Goal: Task Accomplishment & Management: Manage account settings

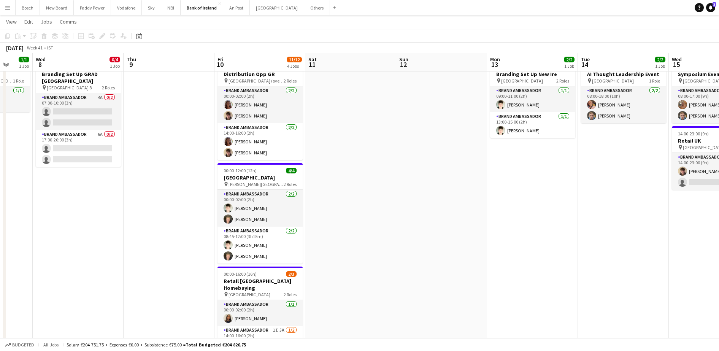
scroll to position [78, 0]
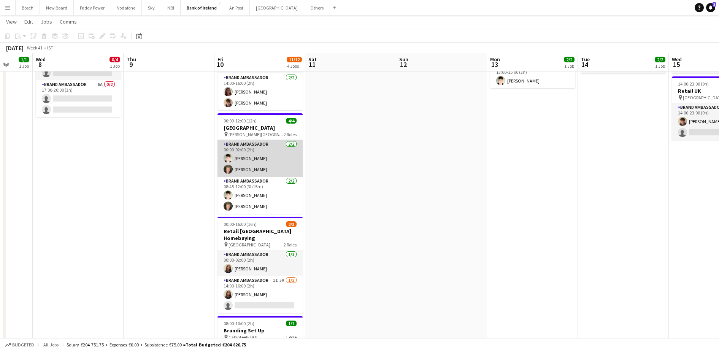
click at [259, 149] on app-card-role "Brand Ambassador [DATE] 00:00-02:00 (2h) [PERSON_NAME] [PERSON_NAME]" at bounding box center [260, 158] width 85 height 37
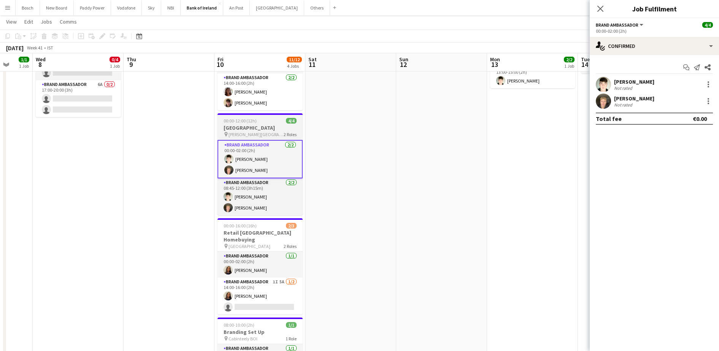
click at [286, 123] on div "4/4" at bounding box center [291, 121] width 11 height 6
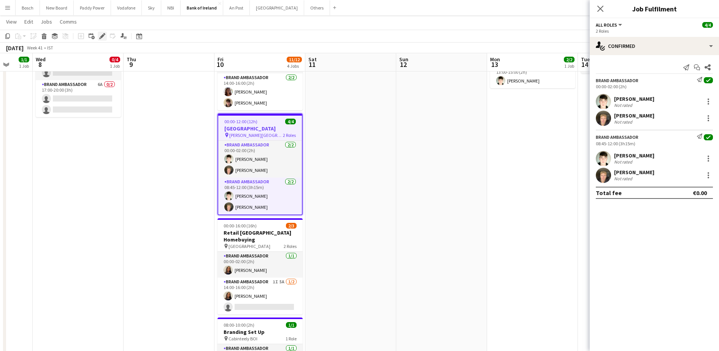
click at [103, 33] on icon "Edit" at bounding box center [102, 36] width 6 height 6
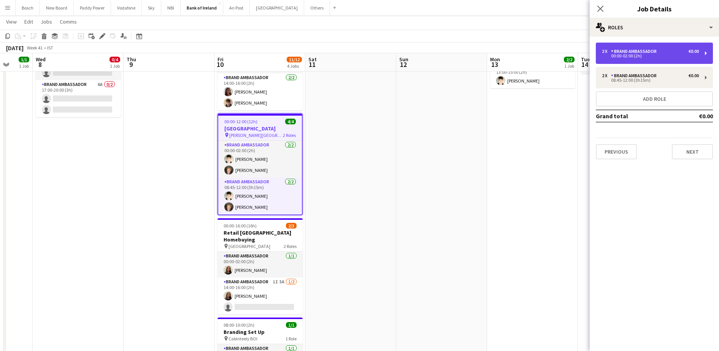
click at [661, 57] on div "00:00-02:00 (2h)" at bounding box center [650, 56] width 97 height 4
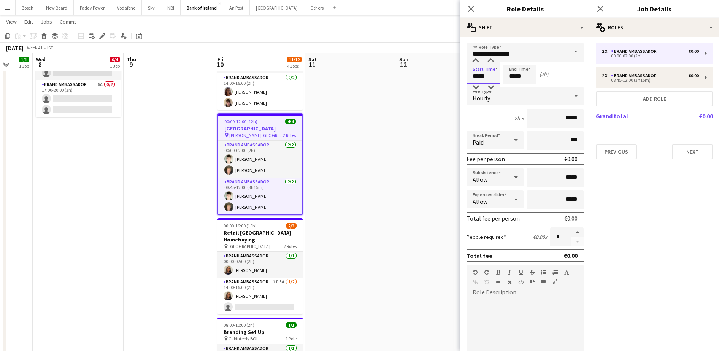
click at [486, 78] on input "*****" at bounding box center [483, 74] width 33 height 19
click at [487, 77] on input "*****" at bounding box center [483, 74] width 33 height 19
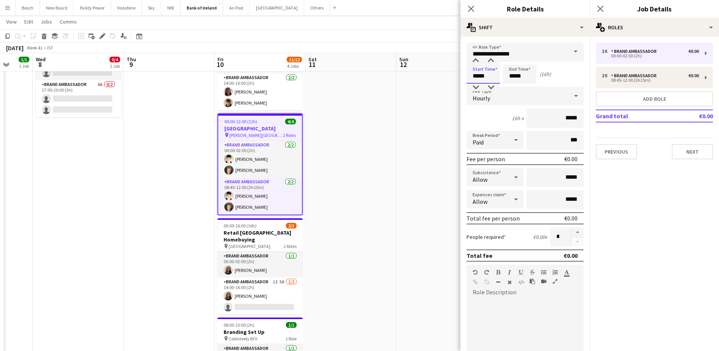
click at [487, 77] on input "*****" at bounding box center [483, 74] width 33 height 19
type input "*****"
click at [523, 75] on input "*****" at bounding box center [519, 74] width 33 height 19
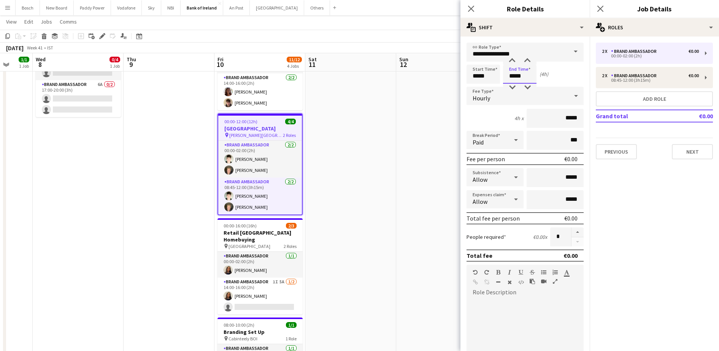
click at [523, 75] on input "*****" at bounding box center [519, 74] width 33 height 19
type input "*****"
click at [477, 79] on input "*****" at bounding box center [483, 74] width 33 height 19
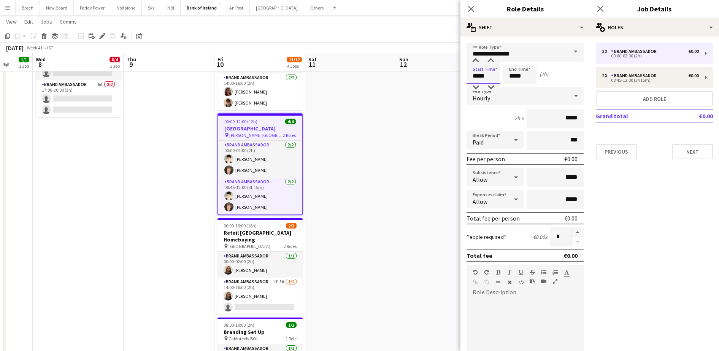
click at [477, 79] on input "*****" at bounding box center [483, 74] width 33 height 19
type input "*****"
click at [521, 75] on input "*****" at bounding box center [519, 74] width 33 height 19
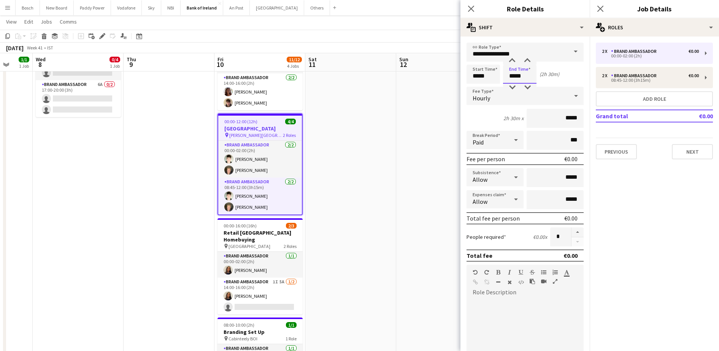
type input "*****"
click at [389, 30] on app-toolbar "Copy Paste Paste Ctrl+V Paste with crew Ctrl+Shift+V Paste linked Job [GEOGRAPH…" at bounding box center [359, 36] width 719 height 13
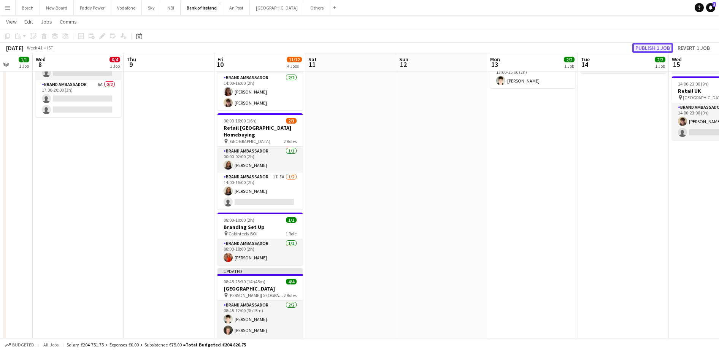
click at [647, 46] on button "Publish 1 job" at bounding box center [653, 48] width 41 height 10
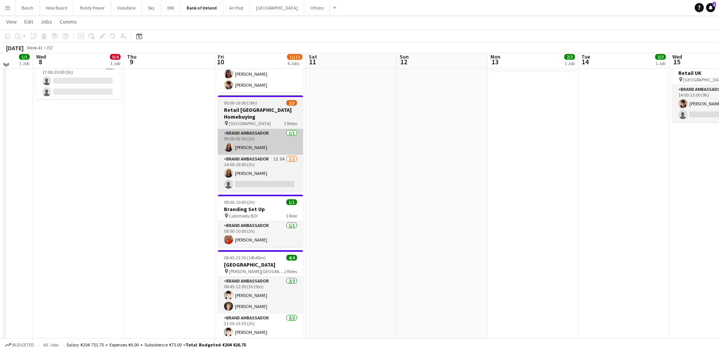
scroll to position [93, 0]
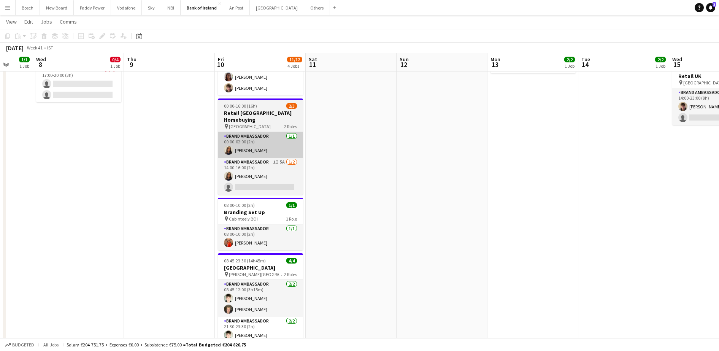
click at [273, 109] on app-job-card "00:00-16:00 (16h) 2/3 Retail [GEOGRAPHIC_DATA] Homebuying pin College Green Hot…" at bounding box center [260, 147] width 85 height 96
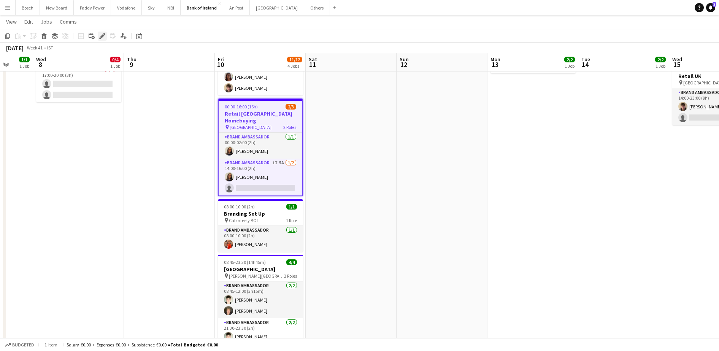
click at [100, 33] on icon "Edit" at bounding box center [102, 36] width 6 height 6
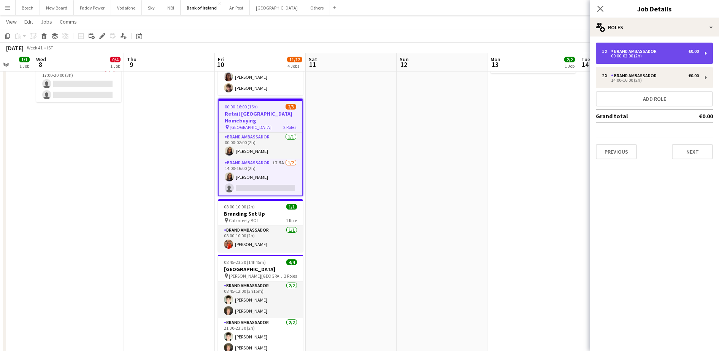
click at [641, 49] on div "Brand Ambassador" at bounding box center [635, 51] width 49 height 5
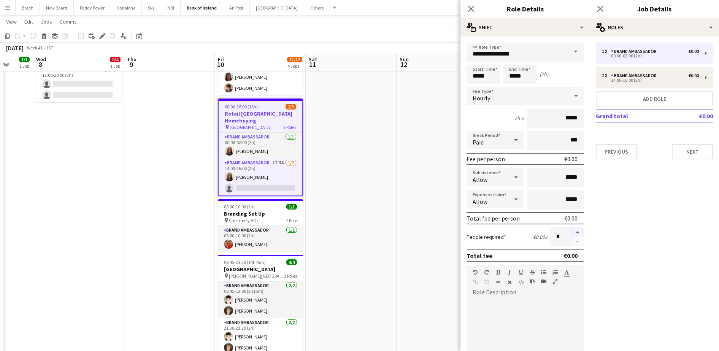
click at [572, 232] on button "button" at bounding box center [578, 232] width 12 height 10
type input "*"
click at [407, 35] on app-toolbar "Copy Paste Paste Ctrl+V Paste with crew Ctrl+Shift+V Paste linked Job [GEOGRAPH…" at bounding box center [359, 36] width 719 height 13
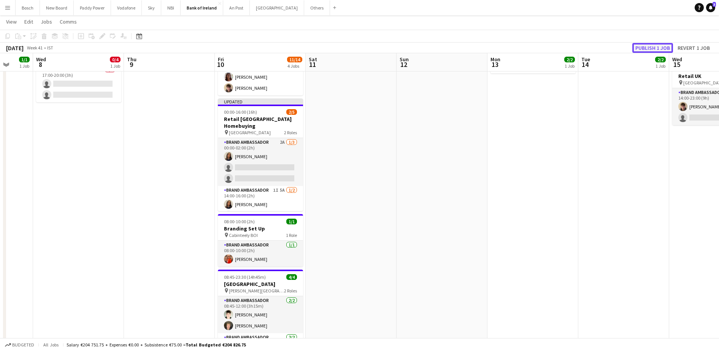
click at [665, 47] on button "Publish 1 job" at bounding box center [653, 48] width 41 height 10
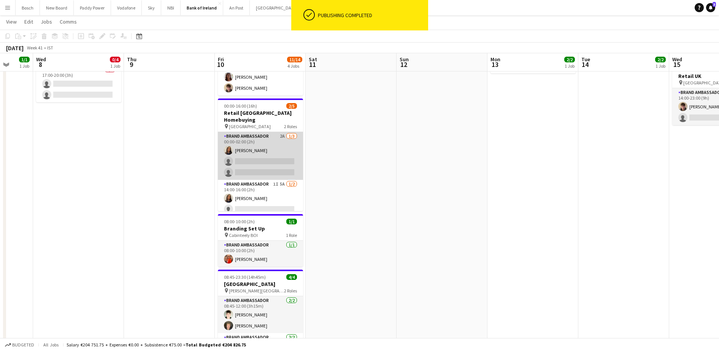
click at [265, 137] on app-card-role "Brand Ambassador 2A [DATE] 00:00-02:00 (2h) [PERSON_NAME] single-neutral-action…" at bounding box center [260, 156] width 85 height 48
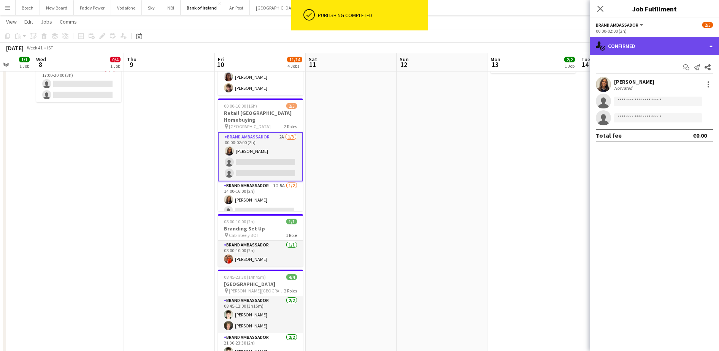
click at [649, 41] on div "single-neutral-actions-check-2 Confirmed" at bounding box center [654, 46] width 129 height 18
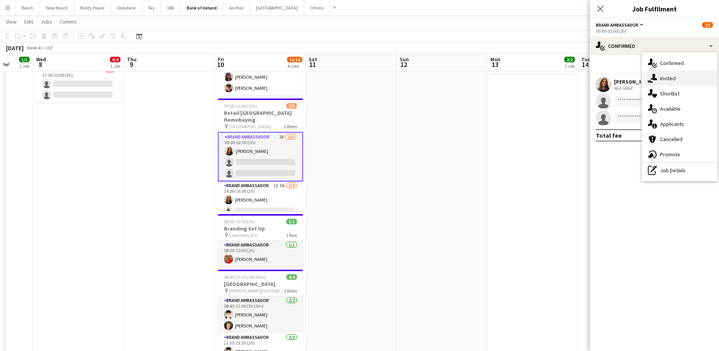
click at [670, 79] on span "Invited" at bounding box center [668, 78] width 16 height 7
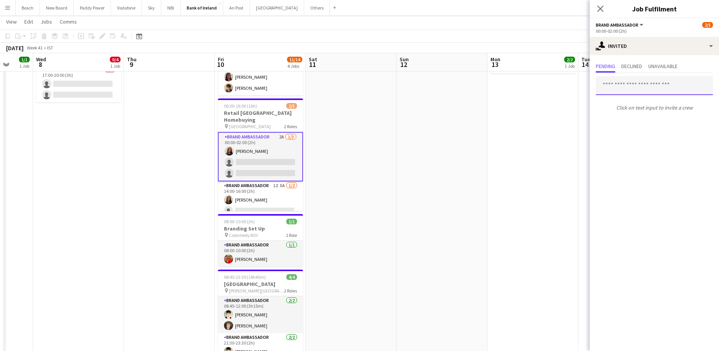
click at [643, 89] on input "text" at bounding box center [654, 85] width 117 height 19
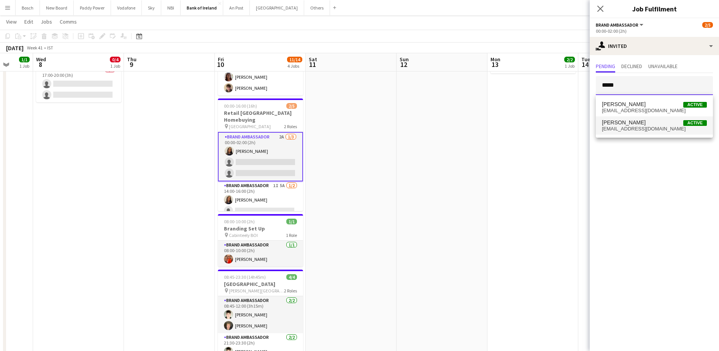
type input "*****"
click at [631, 123] on span "[PERSON_NAME]" at bounding box center [624, 122] width 44 height 6
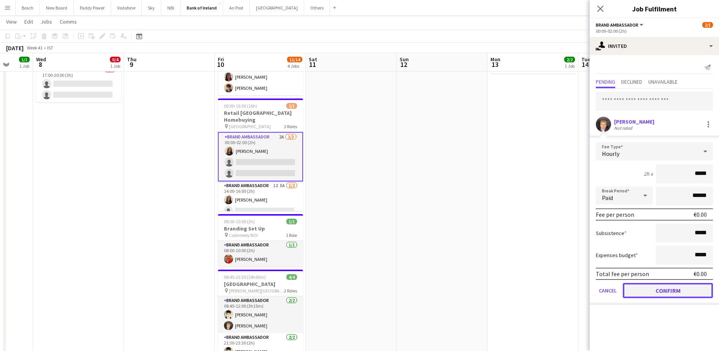
click at [663, 292] on button "Confirm" at bounding box center [668, 290] width 90 height 15
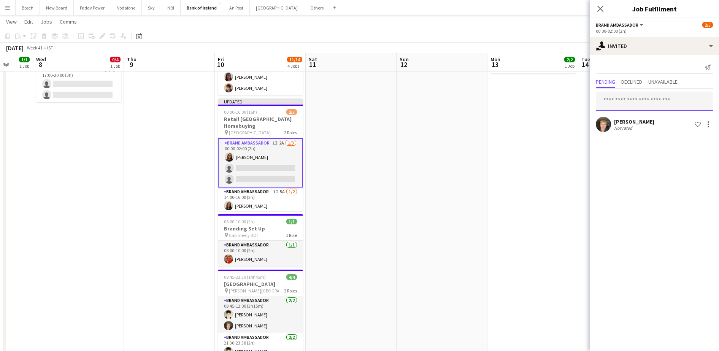
click at [645, 100] on input "text" at bounding box center [654, 101] width 117 height 19
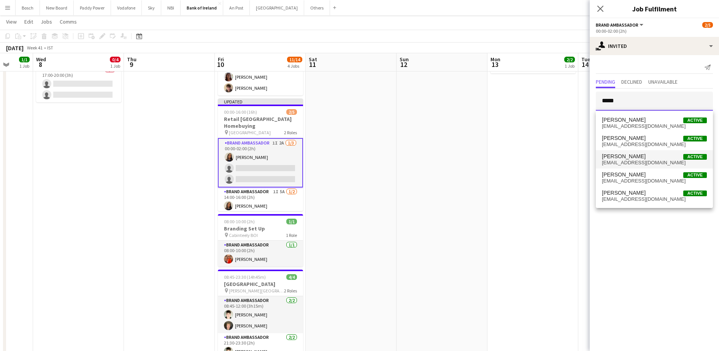
type input "*****"
click at [639, 151] on mat-option "[PERSON_NAME] Active [EMAIL_ADDRESS][DOMAIN_NAME]" at bounding box center [654, 159] width 117 height 18
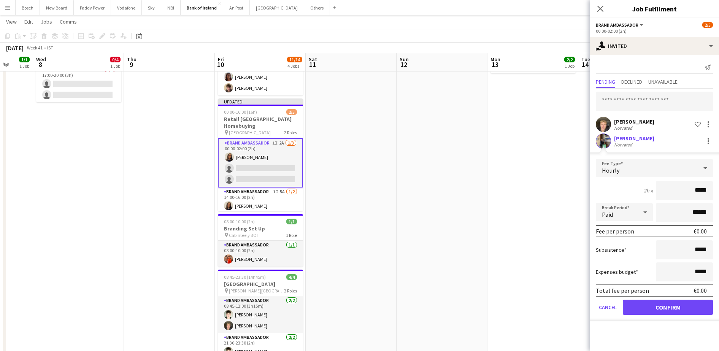
drag, startPoint x: 639, startPoint y: 151, endPoint x: 716, endPoint y: 137, distance: 78.1
click at [716, 137] on mat-expansion-panel "user-plus Invited Send notification Pending Declined Unavailable [PERSON_NAME] …" at bounding box center [654, 203] width 129 height 296
click at [710, 140] on div at bounding box center [708, 141] width 9 height 9
click at [684, 207] on span "Cancel invitation" at bounding box center [684, 210] width 45 height 6
click at [653, 95] on input "text" at bounding box center [654, 101] width 117 height 19
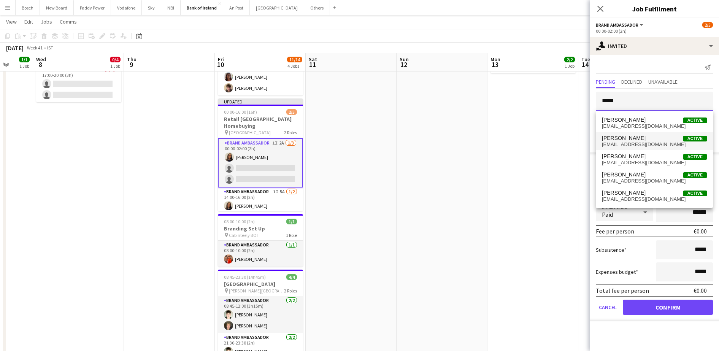
type input "*****"
click at [632, 135] on span "[PERSON_NAME]" at bounding box center [624, 138] width 44 height 6
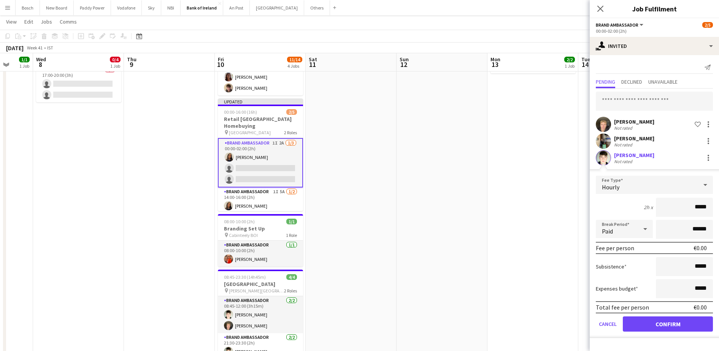
click at [644, 316] on form "Fee Type Hourly 2h x ***** Break Period Paid ****** Fee per person €0.00 Subsis…" at bounding box center [654, 257] width 129 height 162
click at [644, 324] on button "Confirm" at bounding box center [668, 323] width 90 height 15
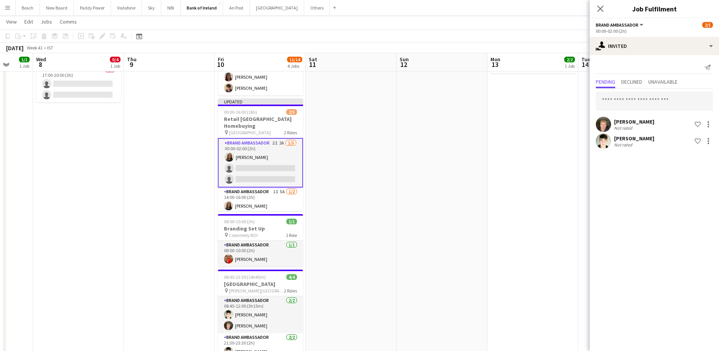
click at [537, 145] on app-date-cell "09:00-15:00 (6h) 2/2 Branding Set Up New Ire pin Baggot Plaza 2 Roles Brand Amb…" at bounding box center [533, 189] width 91 height 395
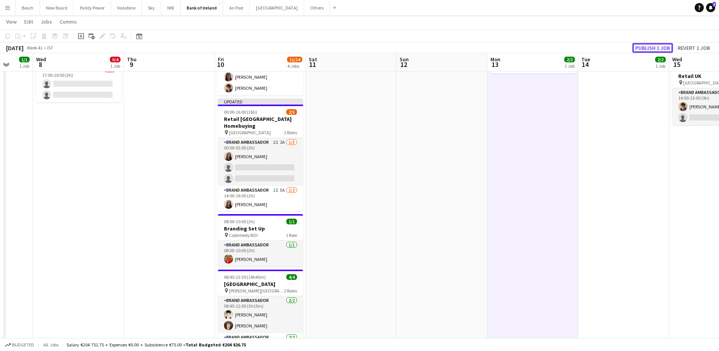
click at [651, 45] on button "Publish 1 job" at bounding box center [653, 48] width 41 height 10
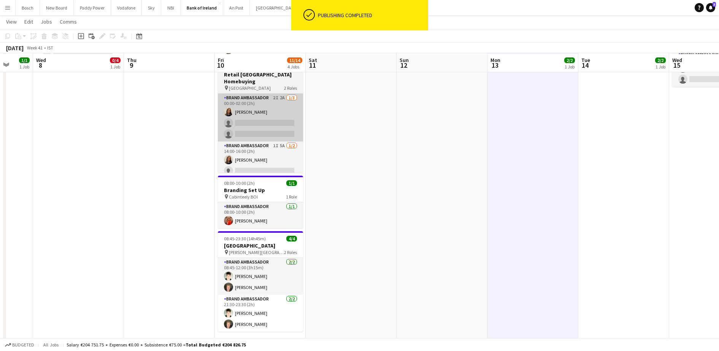
scroll to position [132, 0]
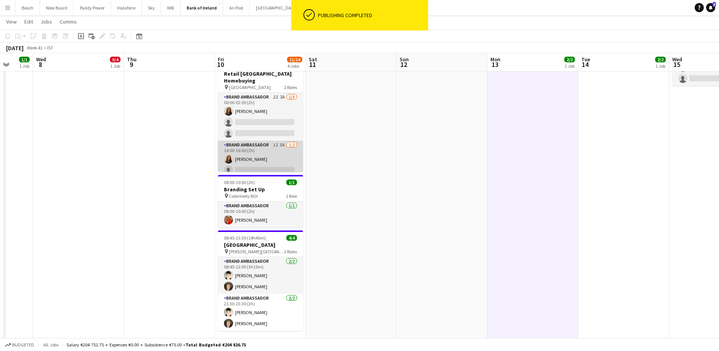
click at [285, 160] on app-card-role "Brand Ambassador 1I 5A [DATE] 14:00-16:00 (2h) [PERSON_NAME] single-neutral-act…" at bounding box center [260, 159] width 85 height 37
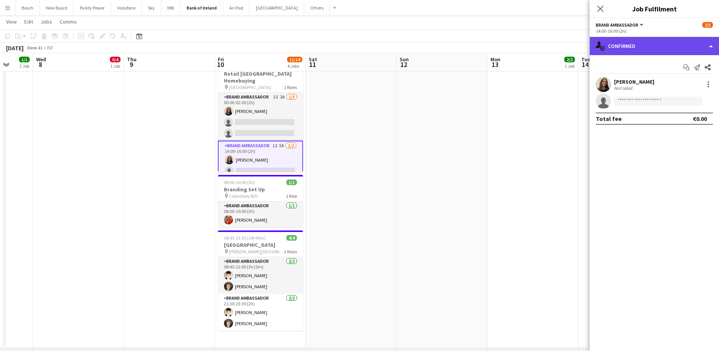
click at [703, 48] on div "single-neutral-actions-check-2 Confirmed" at bounding box center [654, 46] width 129 height 18
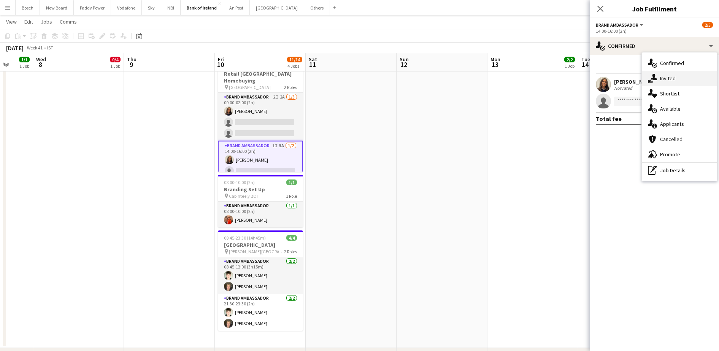
click at [672, 83] on div "single-neutral-actions-share-1 Invited" at bounding box center [679, 78] width 75 height 15
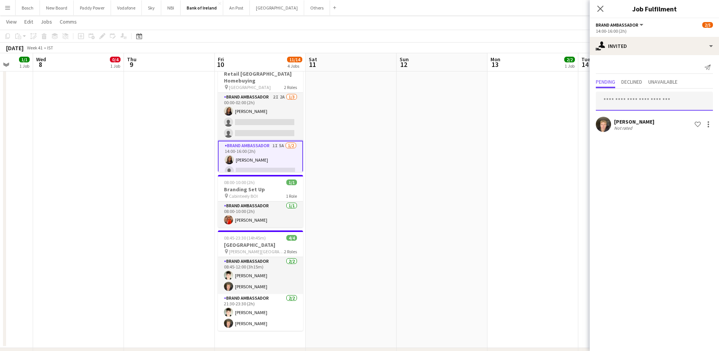
click at [650, 100] on input "text" at bounding box center [654, 101] width 117 height 19
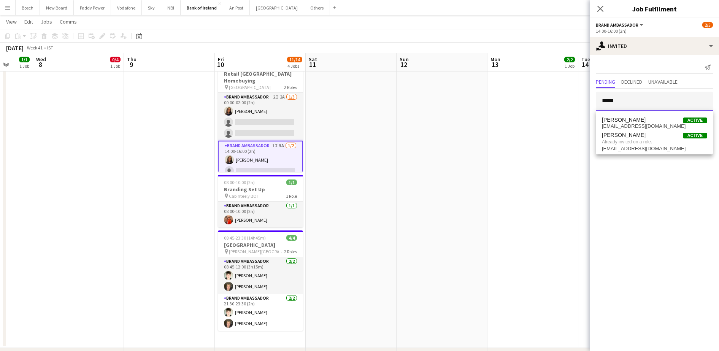
type input "*****"
click at [524, 35] on app-toolbar "Copy Paste Paste Ctrl+V Paste with crew Ctrl+Shift+V Paste linked Job [GEOGRAPH…" at bounding box center [359, 36] width 719 height 13
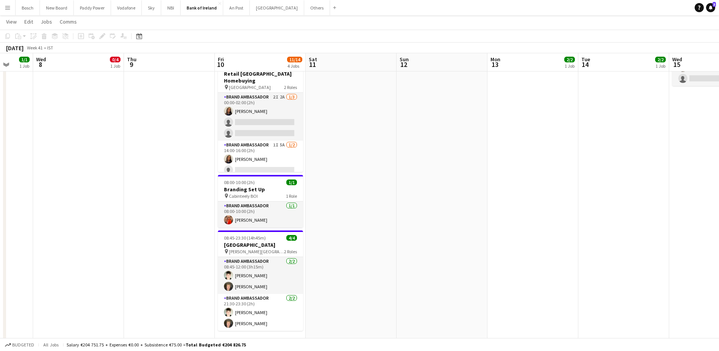
scroll to position [0, 0]
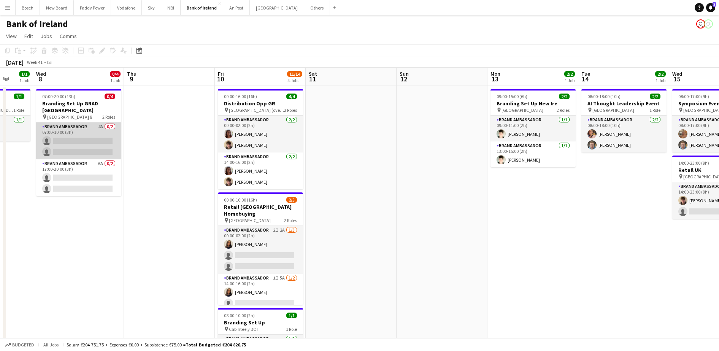
click at [99, 147] on app-card-role "Brand Ambassador 4A 0/2 07:00-10:00 (3h) single-neutral-actions single-neutral-…" at bounding box center [78, 140] width 85 height 37
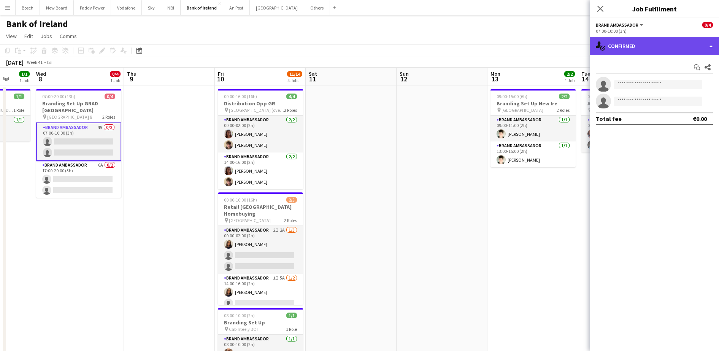
click at [646, 52] on div "single-neutral-actions-check-2 Confirmed" at bounding box center [654, 46] width 129 height 18
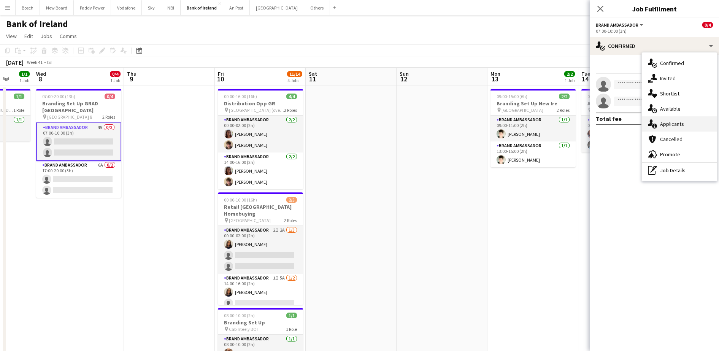
click at [698, 124] on div "single-neutral-actions-information Applicants" at bounding box center [679, 123] width 75 height 15
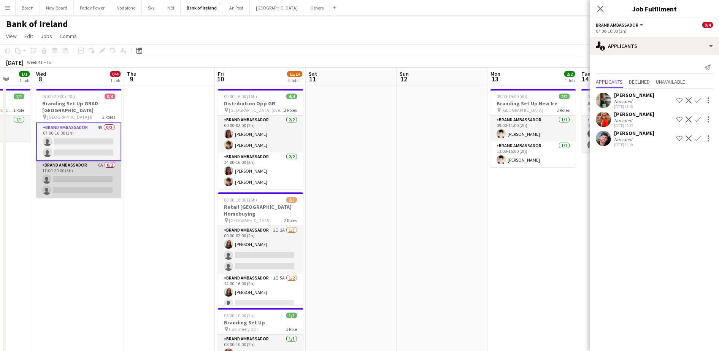
click at [54, 192] on app-card-role "Brand Ambassador 6A 0/2 17:00-20:00 (3h) single-neutral-actions single-neutral-…" at bounding box center [78, 179] width 85 height 37
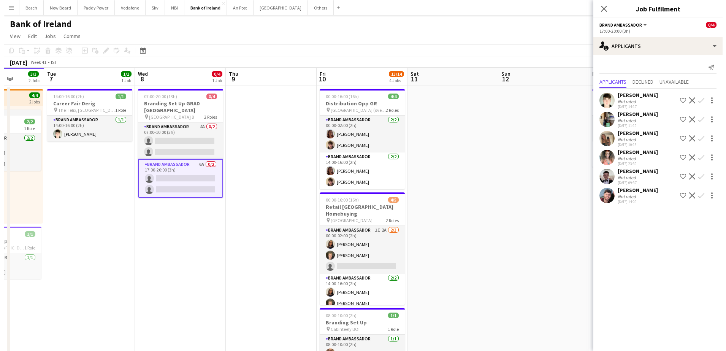
scroll to position [0, 240]
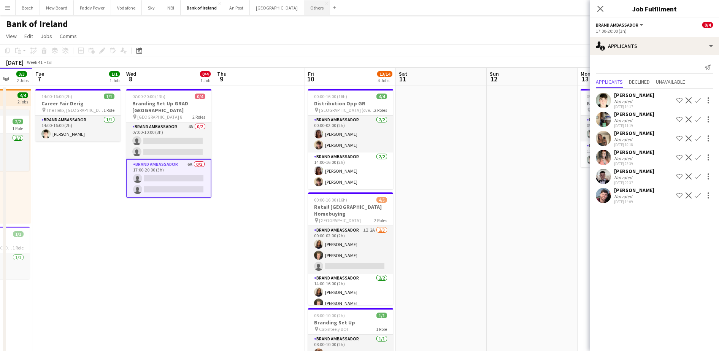
click at [304, 8] on button "Others Close" at bounding box center [317, 7] width 26 height 15
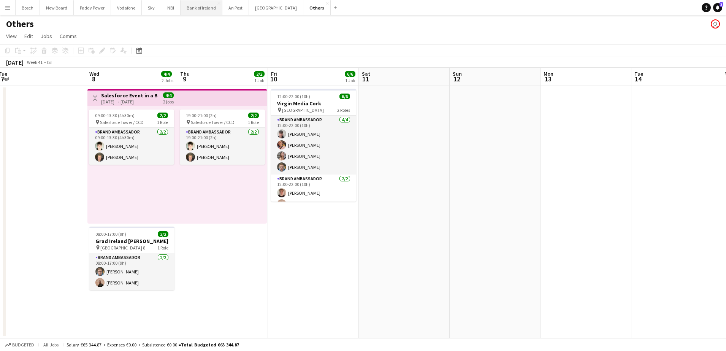
click at [207, 10] on button "Bank of Ireland Close" at bounding box center [202, 7] width 42 height 15
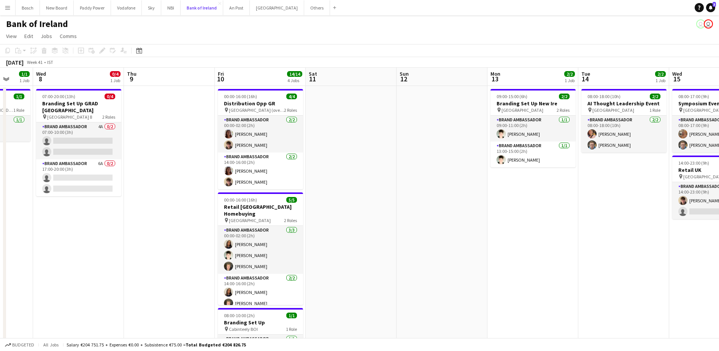
scroll to position [0, 240]
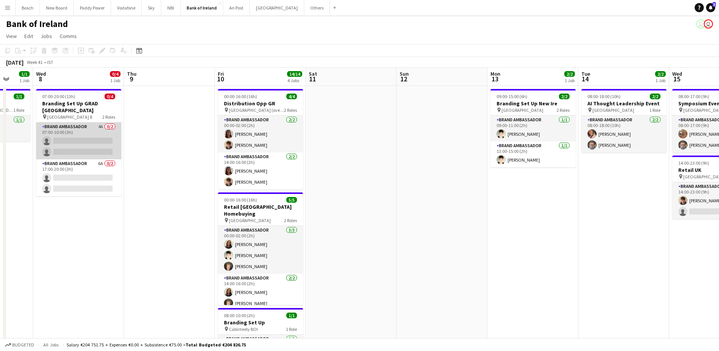
click at [63, 129] on app-card-role "Brand Ambassador 4A 0/2 07:00-10:00 (3h) single-neutral-actions single-neutral-…" at bounding box center [78, 140] width 85 height 37
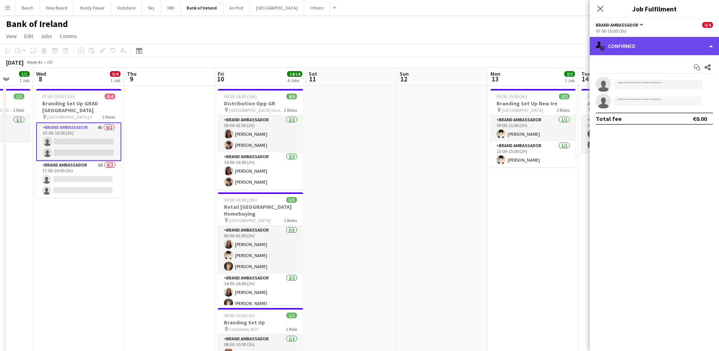
click at [639, 49] on div "single-neutral-actions-check-2 Confirmed" at bounding box center [654, 46] width 129 height 18
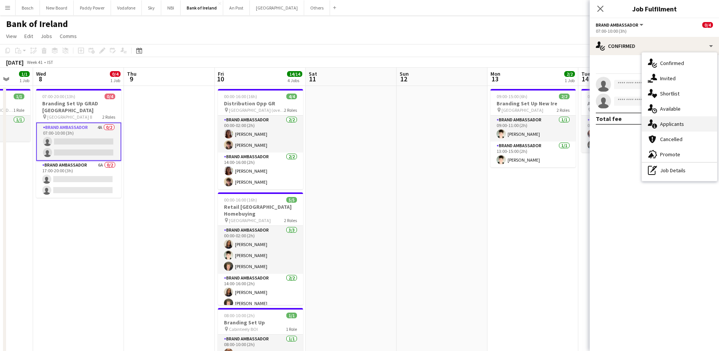
click at [661, 129] on div "single-neutral-actions-information Applicants" at bounding box center [679, 123] width 75 height 15
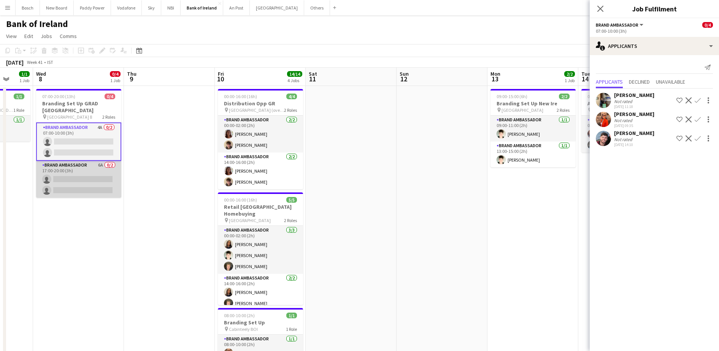
click at [83, 181] on app-card-role "Brand Ambassador 6A 0/2 17:00-20:00 (3h) single-neutral-actions single-neutral-…" at bounding box center [78, 179] width 85 height 37
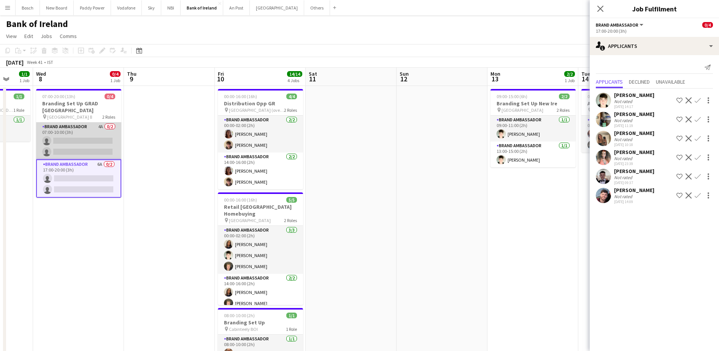
click at [87, 151] on app-card-role "Brand Ambassador 4A 0/2 07:00-10:00 (3h) single-neutral-actions single-neutral-…" at bounding box center [78, 140] width 85 height 37
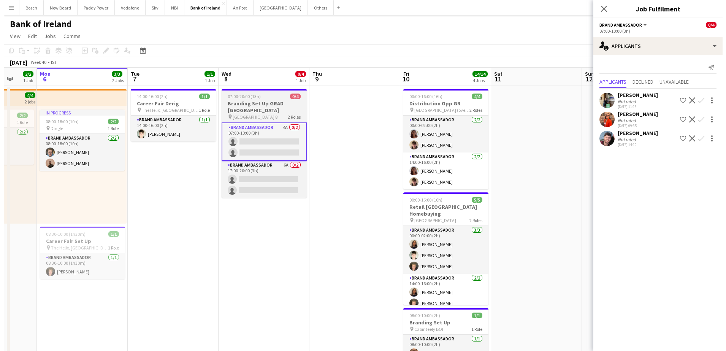
scroll to position [0, 178]
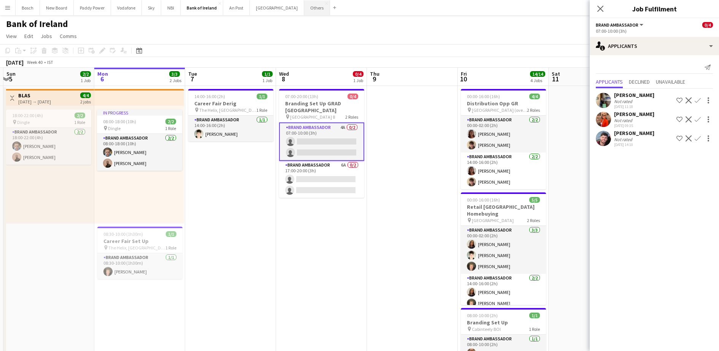
click at [304, 13] on button "Others Close" at bounding box center [317, 7] width 26 height 15
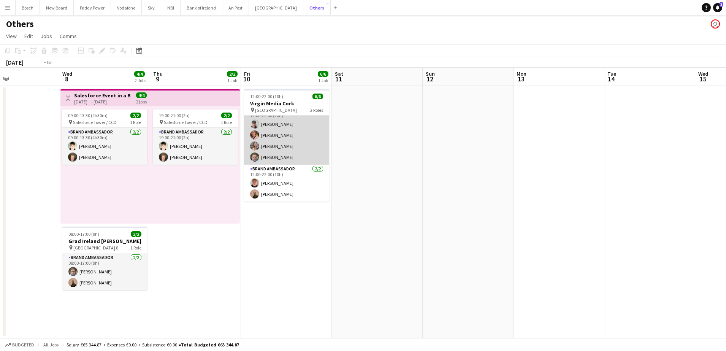
scroll to position [0, 171]
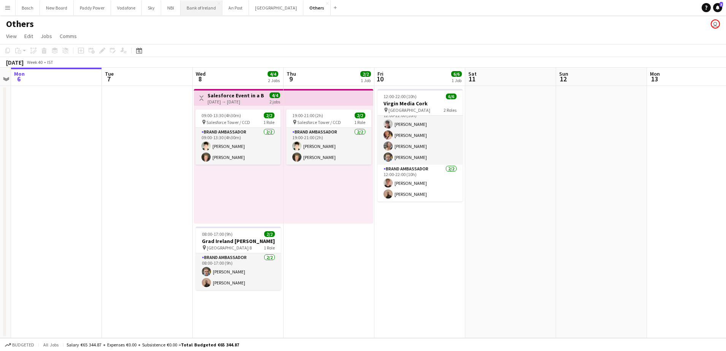
click at [208, 11] on button "Bank of Ireland Close" at bounding box center [202, 7] width 42 height 15
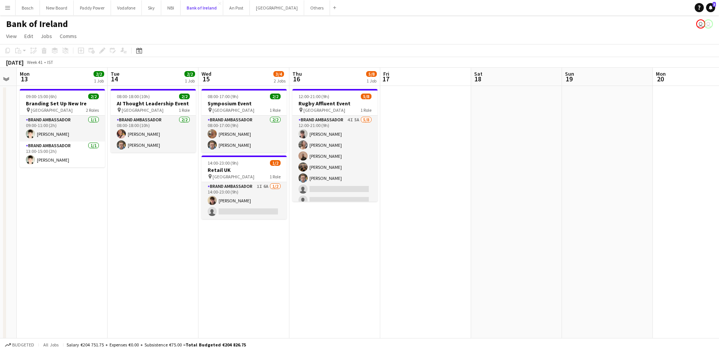
scroll to position [0, 256]
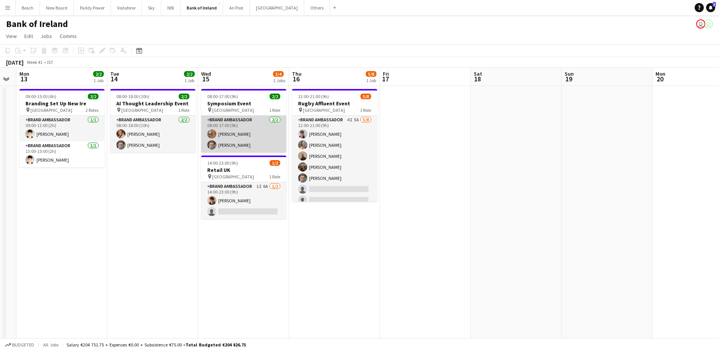
click at [281, 139] on app-card-role "Brand Ambassador [DATE] 08:00-17:00 (9h) [PERSON_NAME] [PERSON_NAME]" at bounding box center [243, 134] width 85 height 37
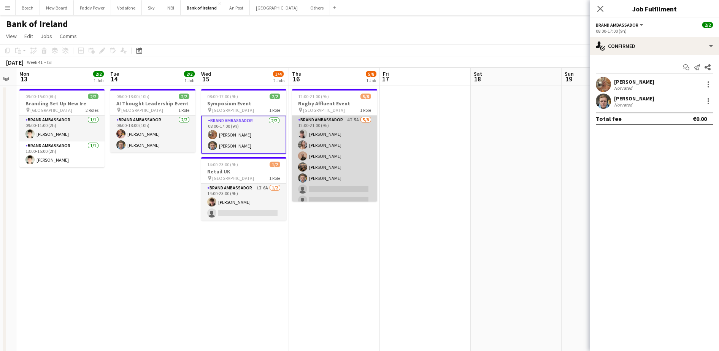
click at [319, 149] on app-card-role "Brand Ambassador 4I 5A [DATE] 12:00-21:00 (9h) [PERSON_NAME] [PERSON_NAME] [PER…" at bounding box center [334, 167] width 85 height 103
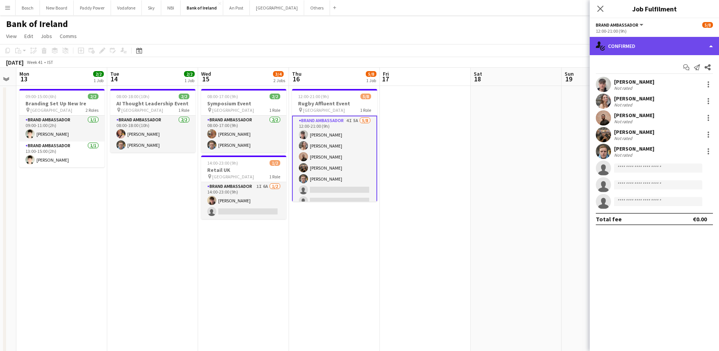
click at [641, 48] on div "single-neutral-actions-check-2 Confirmed" at bounding box center [654, 46] width 129 height 18
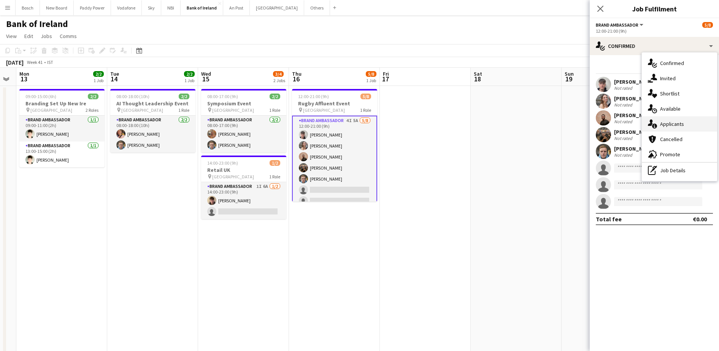
click at [686, 122] on div "single-neutral-actions-information Applicants" at bounding box center [679, 123] width 75 height 15
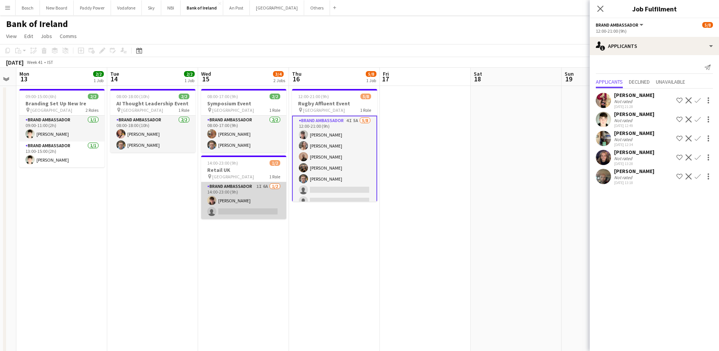
click at [217, 196] on app-card-role "Brand Ambassador 1I 6A [DATE] 14:00-23:00 (9h) [PERSON_NAME] single-neutral-act…" at bounding box center [243, 200] width 85 height 37
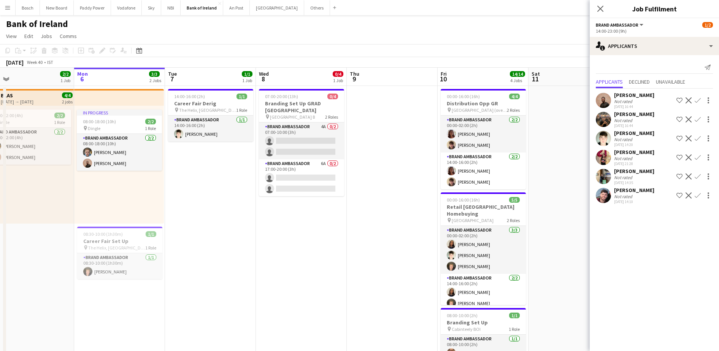
scroll to position [0, 199]
click at [303, 137] on app-card-role "Brand Ambassador 4A 0/2 07:00-10:00 (3h) single-neutral-actions single-neutral-…" at bounding box center [301, 140] width 85 height 37
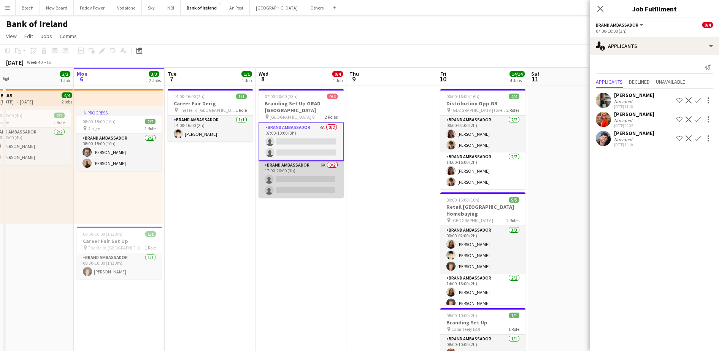
click at [295, 174] on app-card-role "Brand Ambassador 6A 0/2 17:00-20:00 (3h) single-neutral-actions single-neutral-…" at bounding box center [301, 179] width 85 height 37
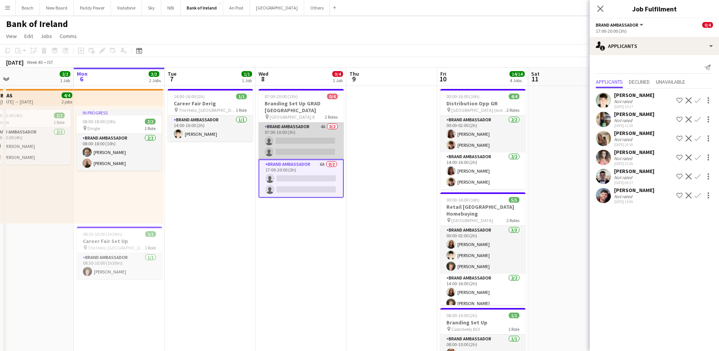
click at [311, 133] on app-card-role "Brand Ambassador 4A 0/2 07:00-10:00 (3h) single-neutral-actions single-neutral-…" at bounding box center [301, 140] width 85 height 37
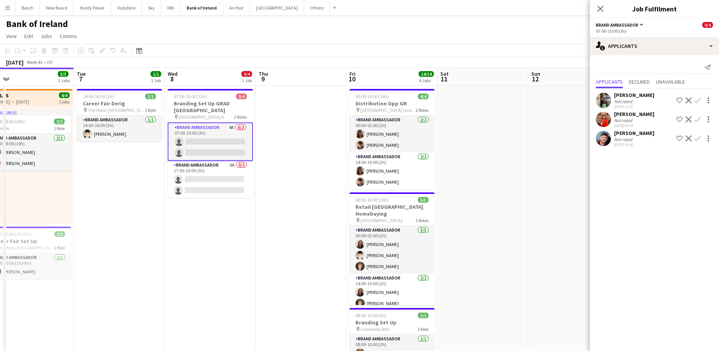
scroll to position [0, 263]
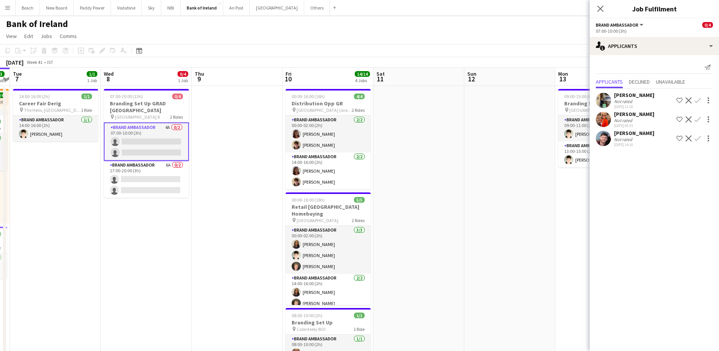
click at [415, 46] on app-toolbar "Copy Paste Paste Ctrl+V Paste with crew Ctrl+Shift+V Paste linked Job [GEOGRAPH…" at bounding box center [359, 50] width 719 height 13
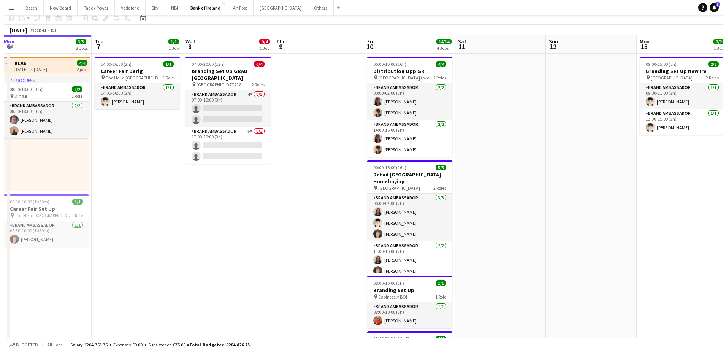
scroll to position [0, 0]
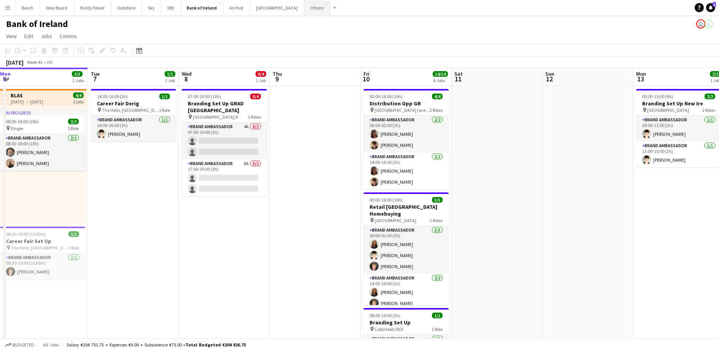
click at [304, 4] on button "Others Close" at bounding box center [317, 7] width 26 height 15
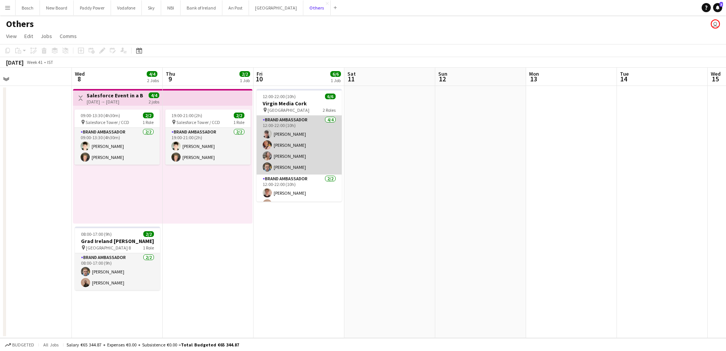
scroll to position [10, 0]
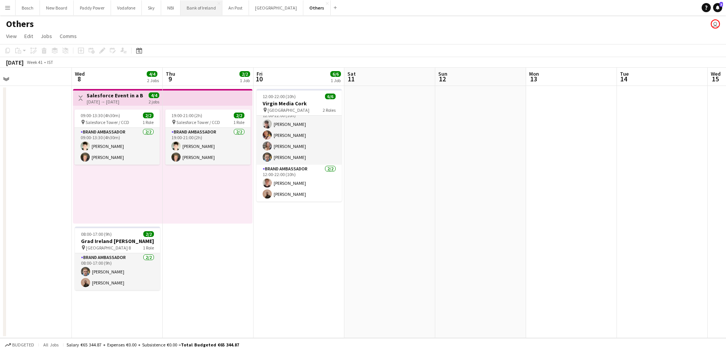
click at [200, 1] on button "Bank of Ireland Close" at bounding box center [202, 7] width 42 height 15
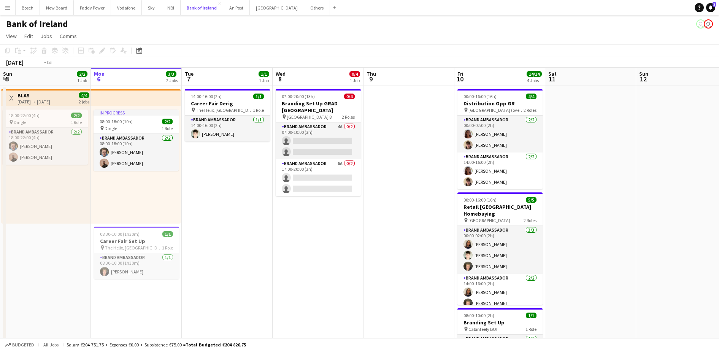
scroll to position [0, 240]
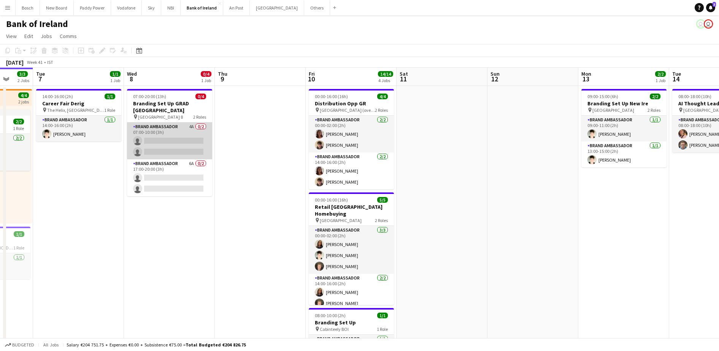
click at [164, 138] on app-card-role "Brand Ambassador 4A 0/2 07:00-10:00 (3h) single-neutral-actions single-neutral-…" at bounding box center [169, 140] width 85 height 37
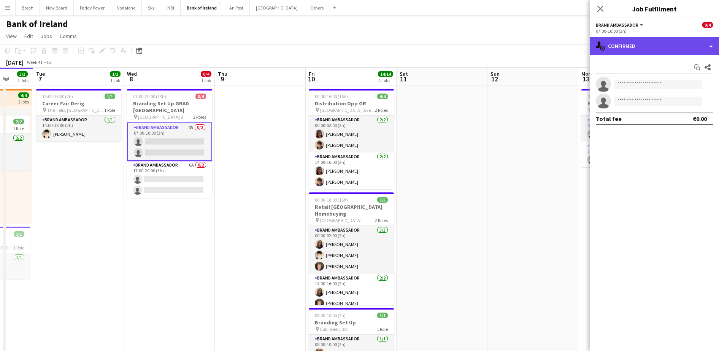
click at [632, 51] on div "single-neutral-actions-check-2 Confirmed" at bounding box center [654, 46] width 129 height 18
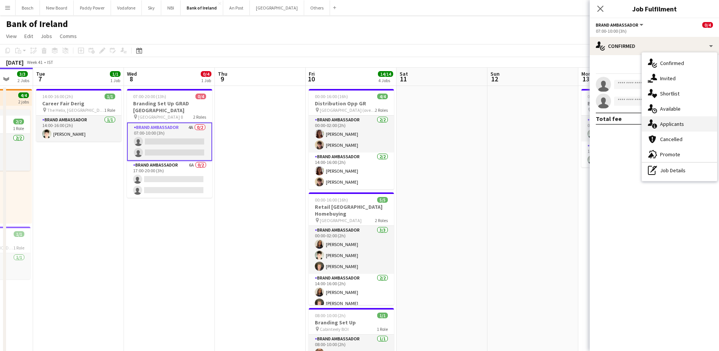
click at [674, 127] on div "single-neutral-actions-information Applicants" at bounding box center [679, 123] width 75 height 15
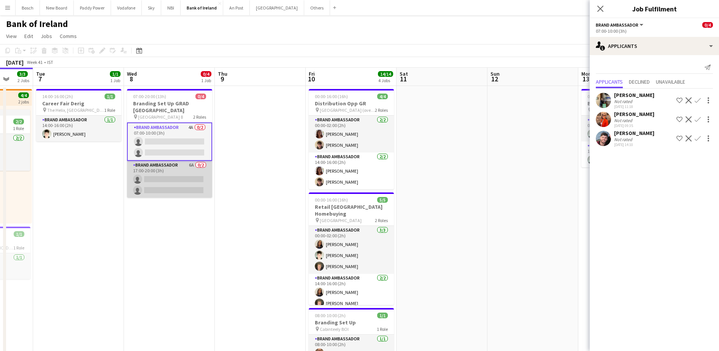
click at [185, 173] on app-card-role "Brand Ambassador 6A 0/2 17:00-20:00 (3h) single-neutral-actions single-neutral-…" at bounding box center [169, 179] width 85 height 37
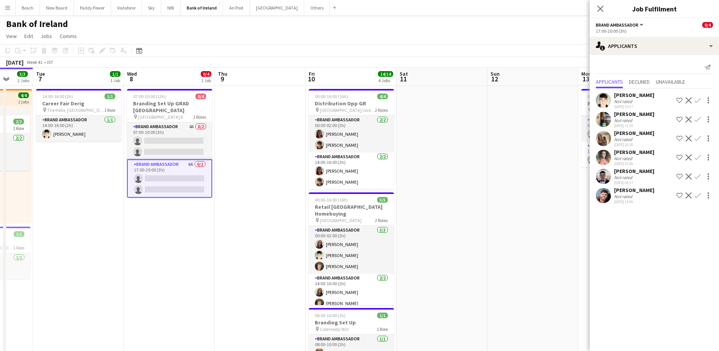
click at [474, 47] on app-toolbar "Copy Paste Paste Ctrl+V Paste with crew Ctrl+Shift+V Paste linked Job [GEOGRAPH…" at bounding box center [359, 50] width 719 height 13
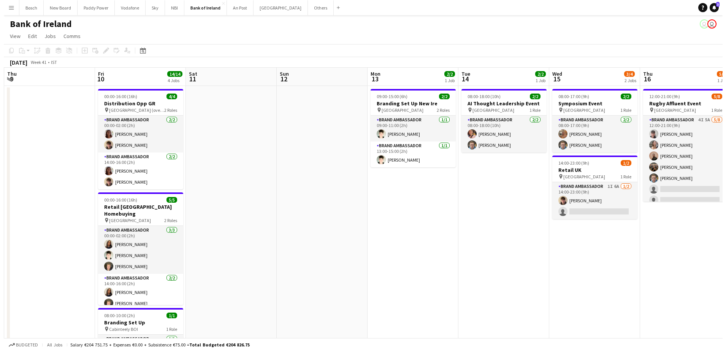
scroll to position [0, 273]
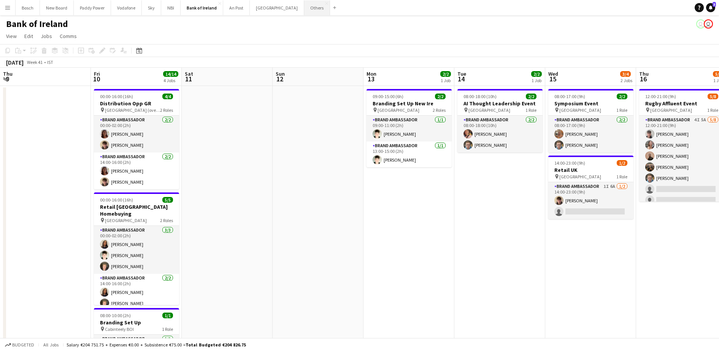
click at [304, 1] on button "Others Close" at bounding box center [317, 7] width 26 height 15
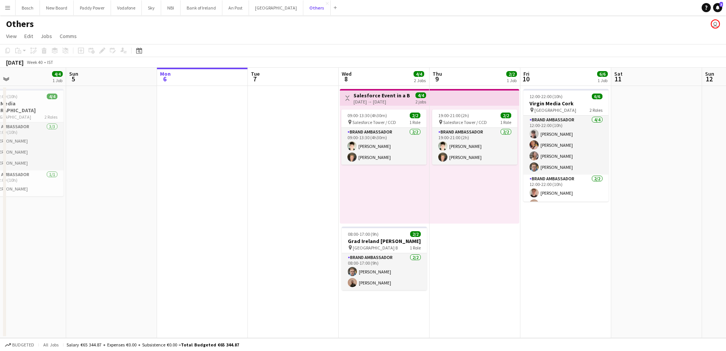
scroll to position [0, 206]
click at [203, 6] on button "Bank of Ireland Close" at bounding box center [202, 7] width 42 height 15
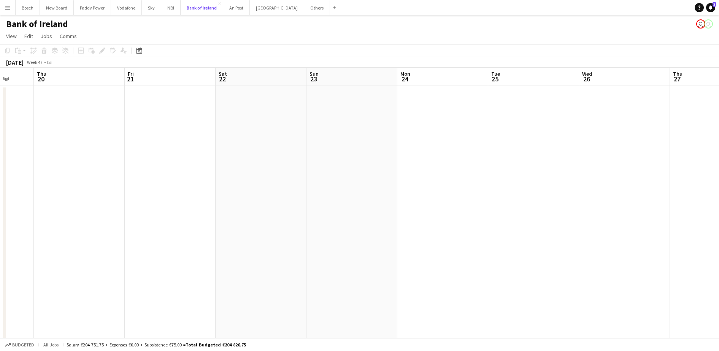
scroll to position [0, 235]
click at [666, 126] on app-date-cell at bounding box center [628, 283] width 91 height 395
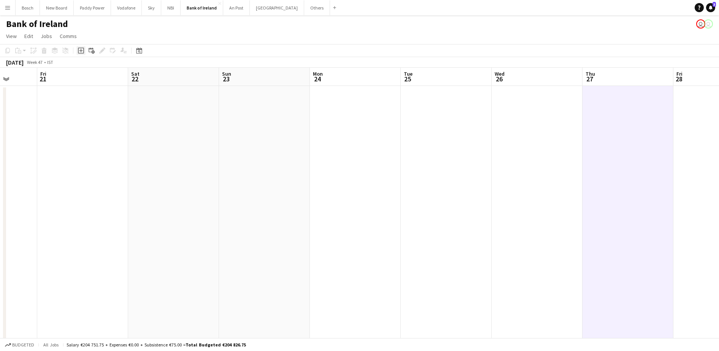
click at [79, 49] on icon "Add job" at bounding box center [81, 51] width 6 height 6
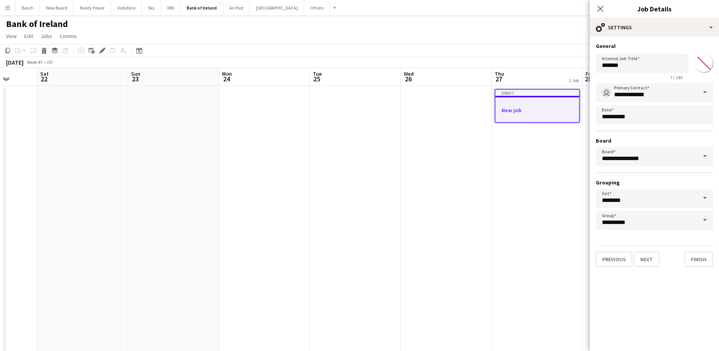
scroll to position [0, 297]
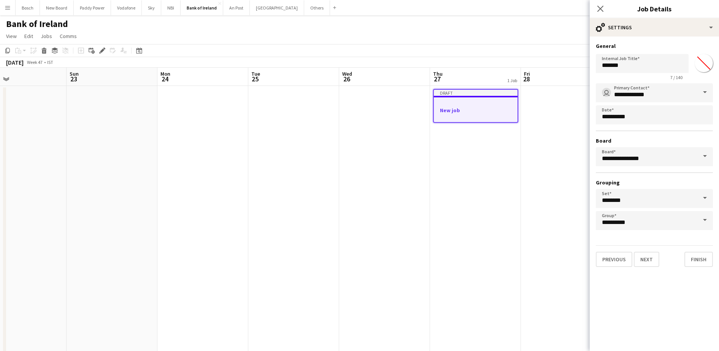
click at [393, 113] on app-date-cell at bounding box center [384, 283] width 91 height 395
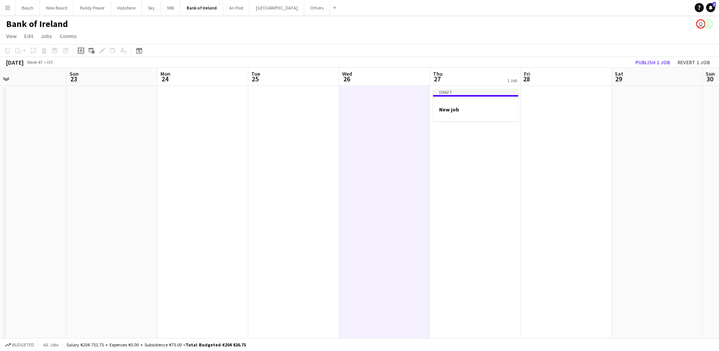
click at [81, 49] on icon "Add job" at bounding box center [81, 51] width 6 height 6
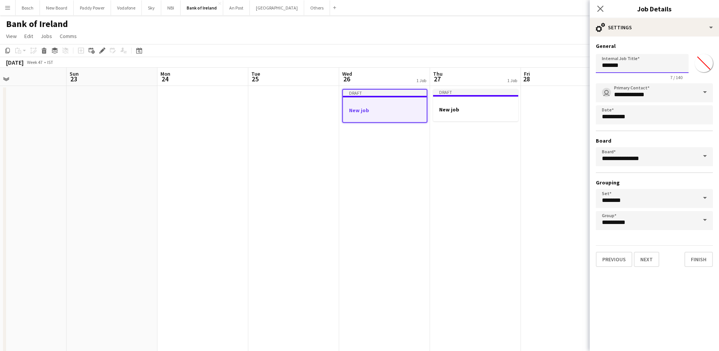
click at [626, 67] on input "*******" at bounding box center [642, 63] width 93 height 19
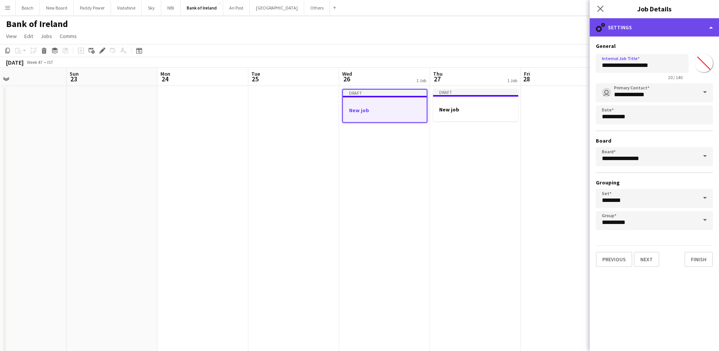
click at [689, 22] on div "cog-double-3 Settings" at bounding box center [654, 27] width 129 height 18
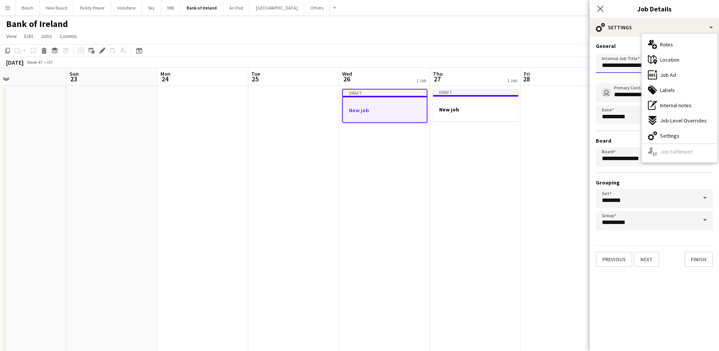
click at [613, 69] on input "**********" at bounding box center [642, 63] width 93 height 19
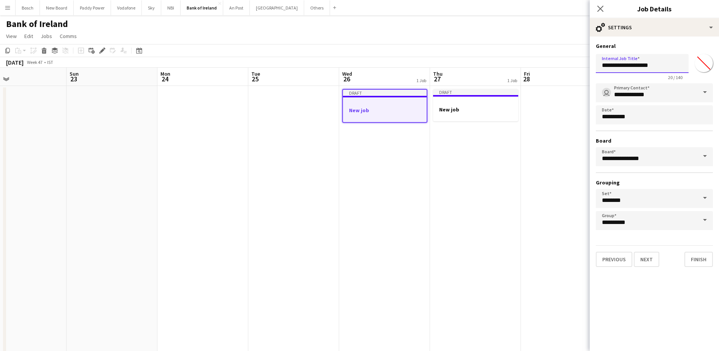
click at [656, 68] on input "**********" at bounding box center [642, 63] width 93 height 19
type input "**********"
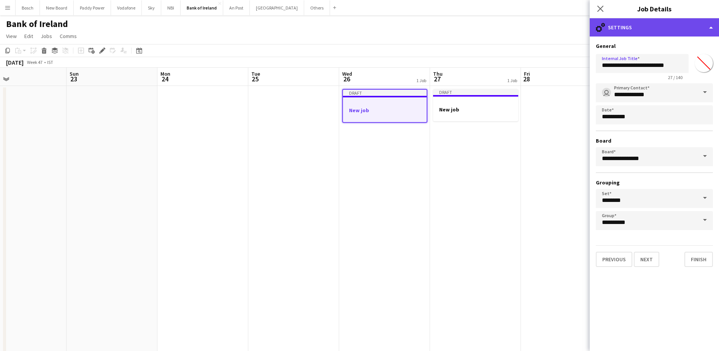
click at [672, 25] on div "cog-double-3 Settings" at bounding box center [654, 27] width 129 height 18
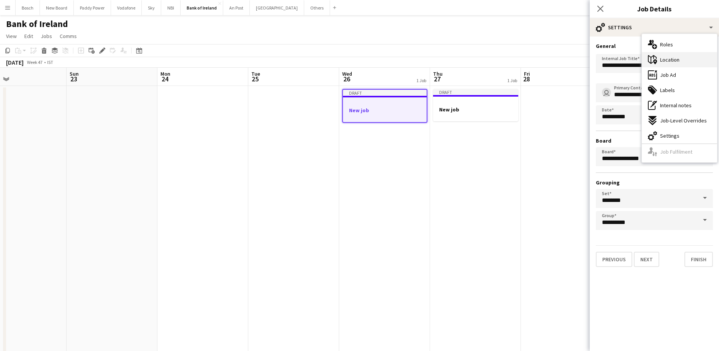
click at [674, 61] on span "Location" at bounding box center [669, 59] width 19 height 7
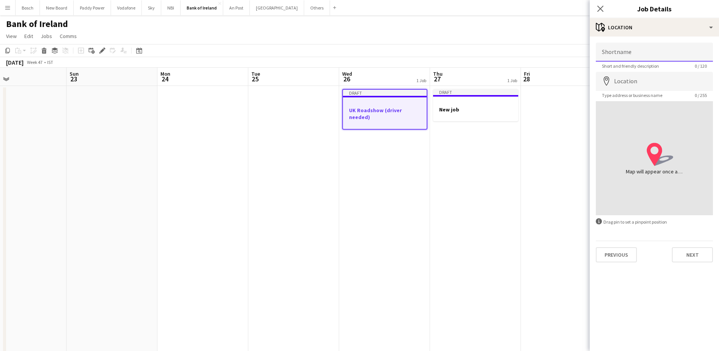
click at [638, 46] on input "Shortname" at bounding box center [654, 52] width 117 height 19
type input "*******"
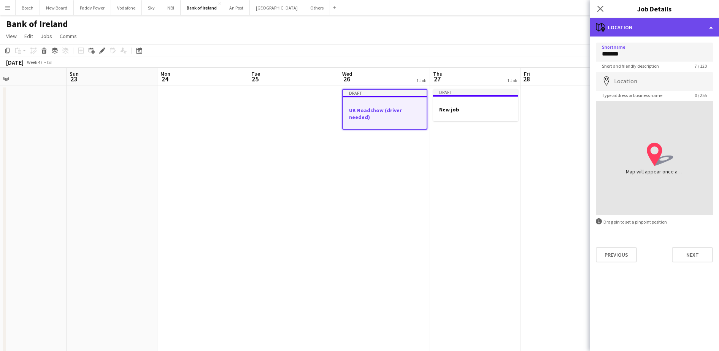
click at [644, 35] on div "maps-pin-1 Location" at bounding box center [654, 27] width 129 height 18
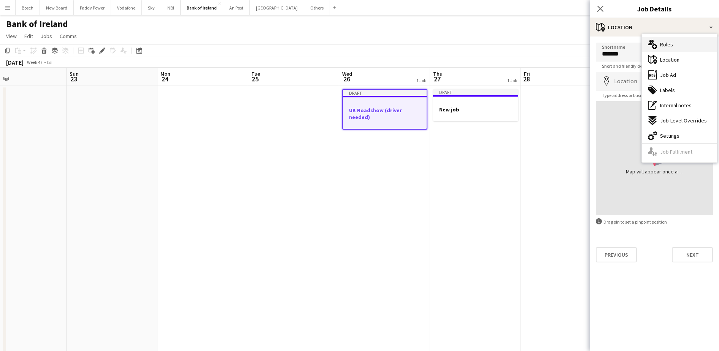
click at [676, 49] on div "multiple-users-add Roles" at bounding box center [679, 44] width 75 height 15
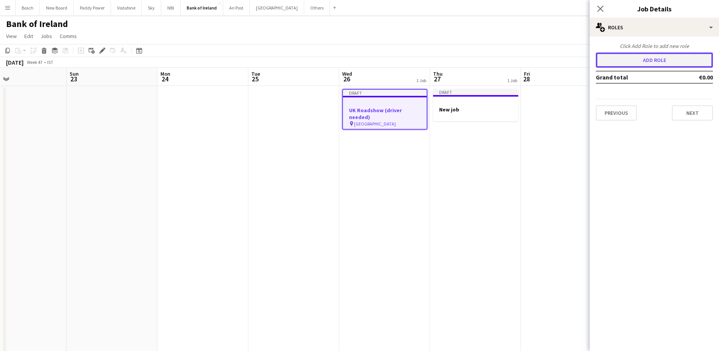
click at [632, 58] on button "Add role" at bounding box center [654, 59] width 117 height 15
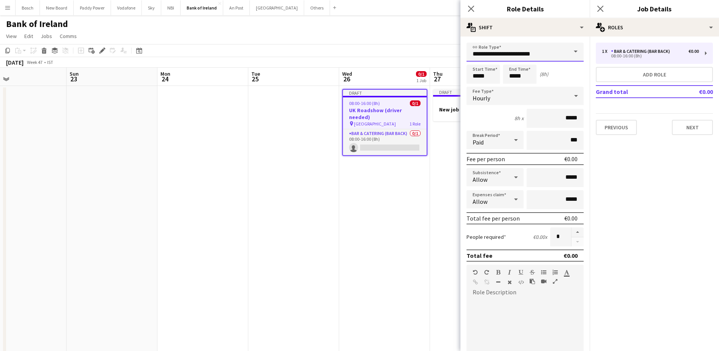
click at [504, 57] on input "**********" at bounding box center [525, 52] width 117 height 19
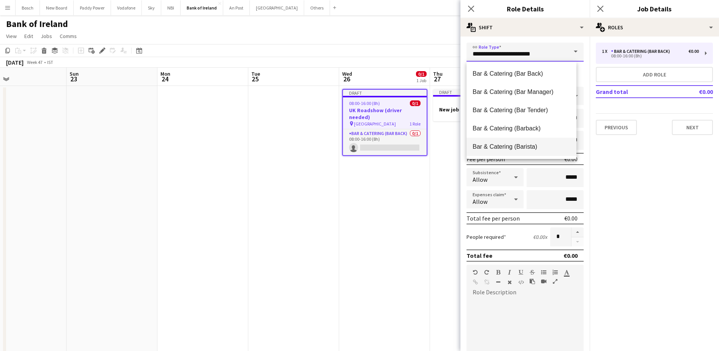
scroll to position [68, 0]
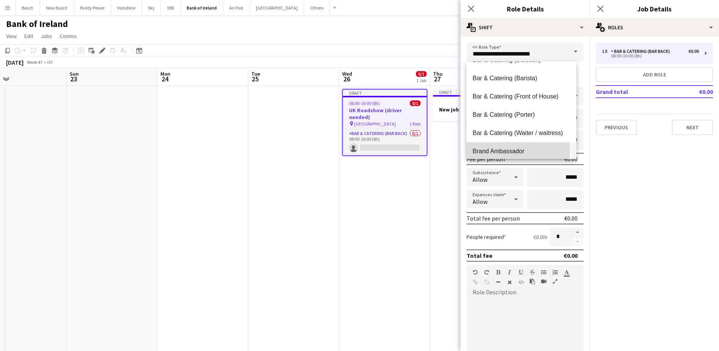
click at [513, 150] on span "Brand Ambassador" at bounding box center [522, 151] width 98 height 7
type input "**********"
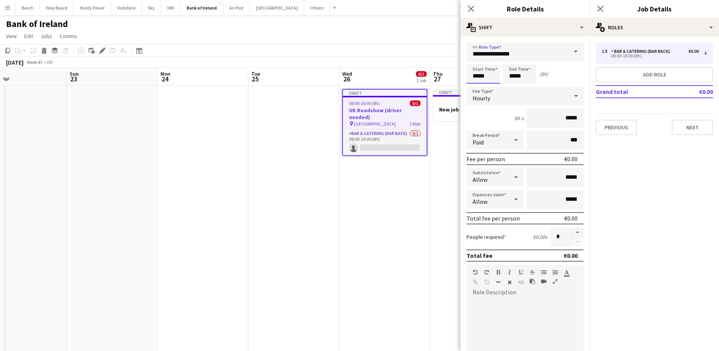
click at [487, 74] on input "*****" at bounding box center [483, 74] width 33 height 19
type input "*****"
click at [512, 76] on input "*****" at bounding box center [519, 74] width 33 height 19
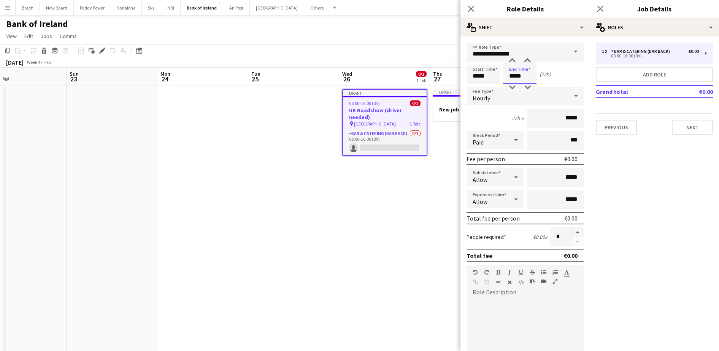
click at [512, 76] on input "*****" at bounding box center [519, 74] width 33 height 19
type input "*****"
click at [686, 127] on button "Next" at bounding box center [692, 127] width 41 height 15
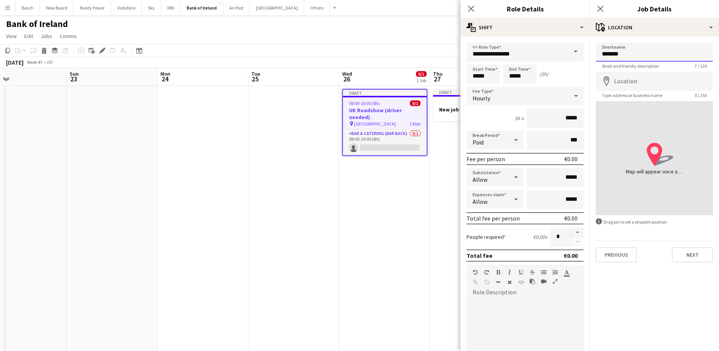
click at [644, 51] on input "*******" at bounding box center [654, 52] width 117 height 19
type input "**********"
click at [697, 259] on button "Next" at bounding box center [692, 254] width 41 height 15
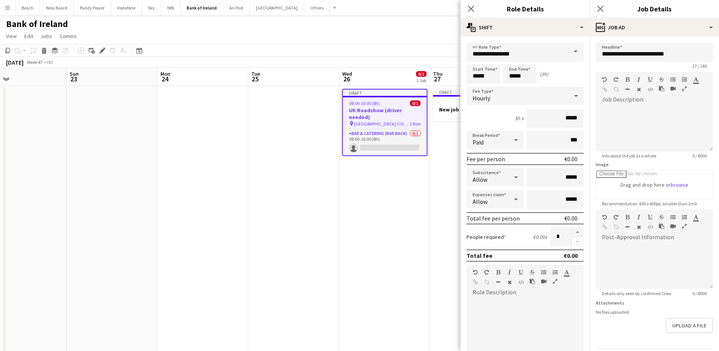
click at [430, 30] on app-page-menu "View Day view expanded Day view collapsed Month view Date picker Jump to [DATE]…" at bounding box center [359, 37] width 719 height 14
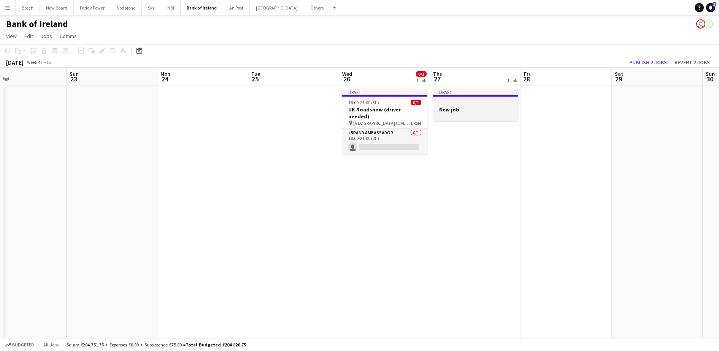
click at [472, 108] on h3 "New job" at bounding box center [475, 109] width 85 height 7
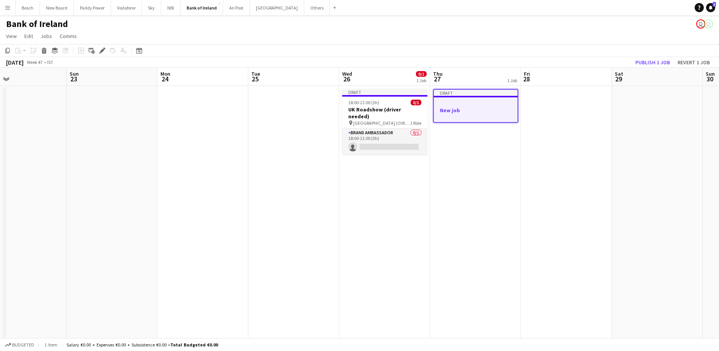
scroll to position [0, 297]
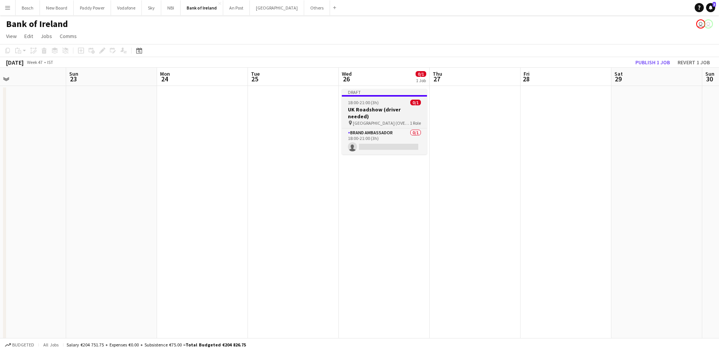
click at [397, 107] on h3 "UK Roadshow (driver needed)" at bounding box center [384, 113] width 85 height 14
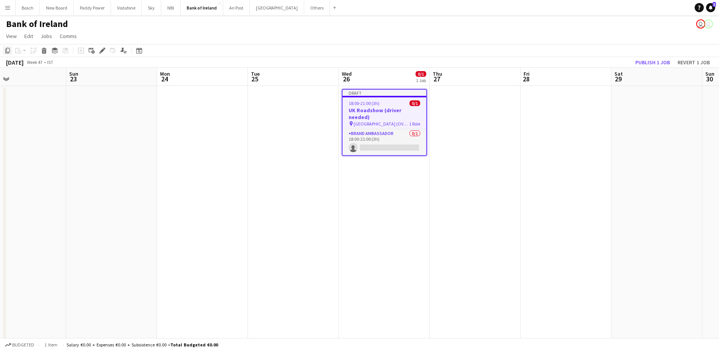
click at [6, 50] on icon at bounding box center [7, 50] width 5 height 5
click at [479, 123] on app-date-cell at bounding box center [475, 283] width 91 height 395
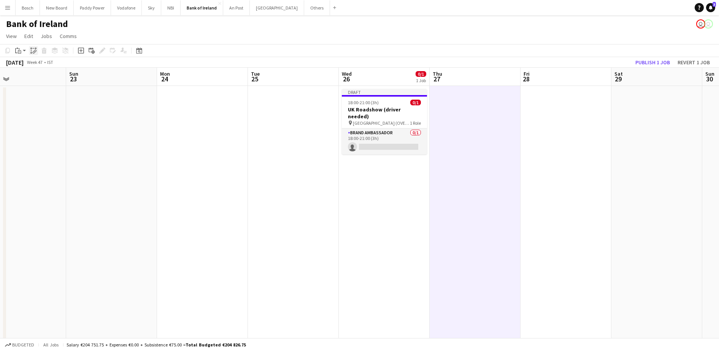
click at [30, 49] on icon "Paste linked Job" at bounding box center [33, 51] width 6 height 6
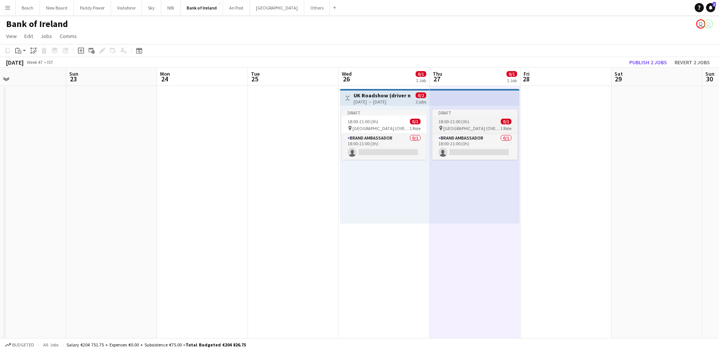
click at [463, 111] on div "Draft" at bounding box center [474, 113] width 85 height 6
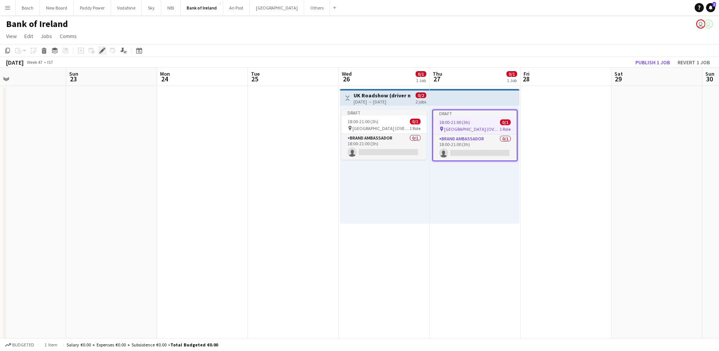
click at [103, 49] on icon at bounding box center [102, 51] width 4 height 4
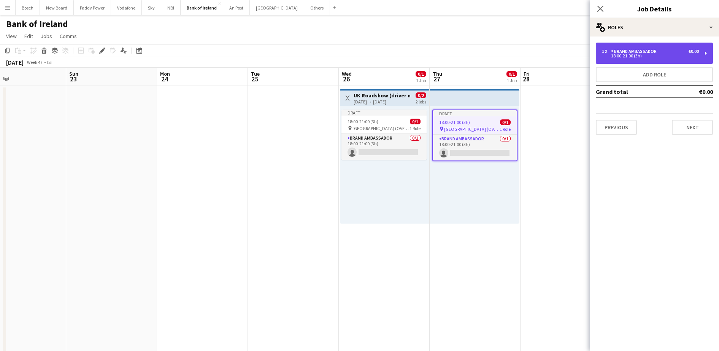
click at [642, 48] on div "1 x Brand Ambassador €0.00 18:00-21:00 (3h)" at bounding box center [654, 53] width 117 height 21
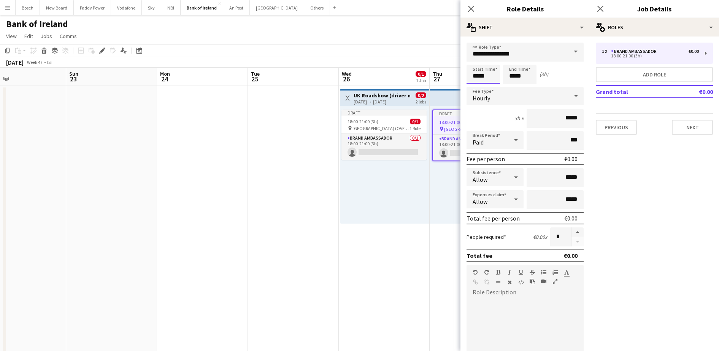
click at [487, 82] on input "*****" at bounding box center [483, 74] width 33 height 19
type input "*****"
click at [518, 82] on input "*****" at bounding box center [519, 74] width 33 height 19
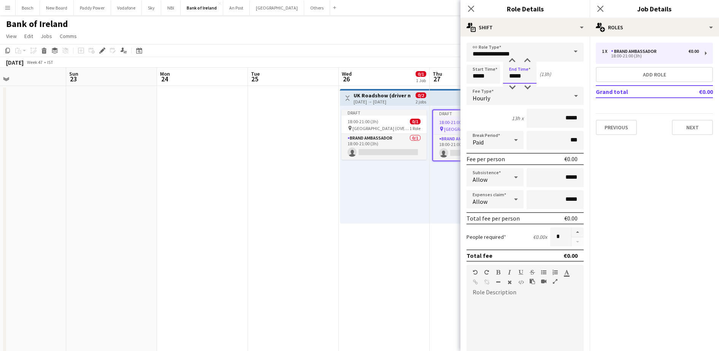
click at [518, 82] on input "*****" at bounding box center [519, 74] width 33 height 19
type input "*****"
click at [393, 27] on div "Bank of Ireland user user" at bounding box center [359, 22] width 719 height 14
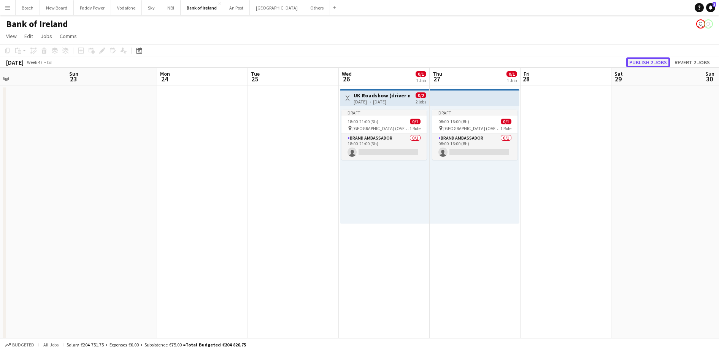
click at [645, 58] on button "Publish 2 jobs" at bounding box center [648, 62] width 44 height 10
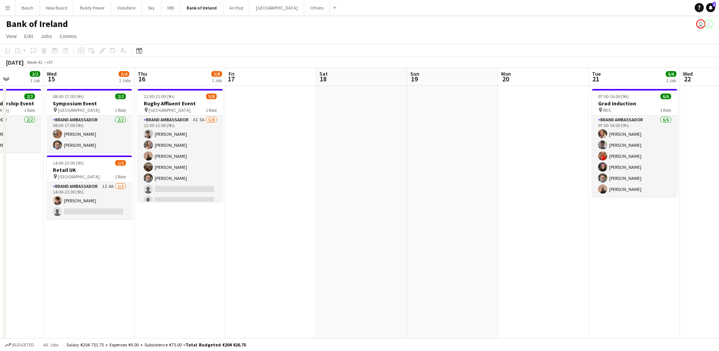
scroll to position [0, 239]
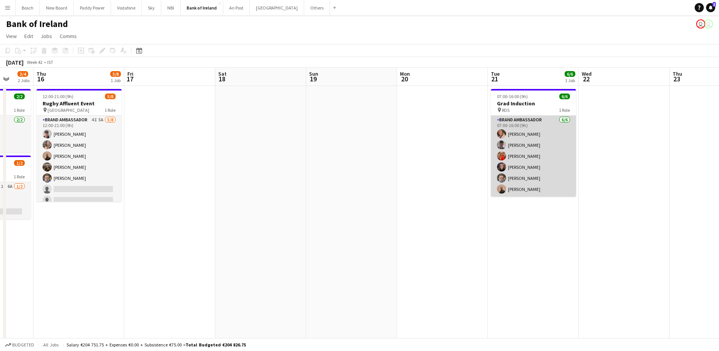
click at [513, 150] on app-card-role "Brand Ambassador [DATE] 07:00-16:00 (9h) [PERSON_NAME] [PERSON_NAME] [PERSON_NA…" at bounding box center [533, 156] width 85 height 81
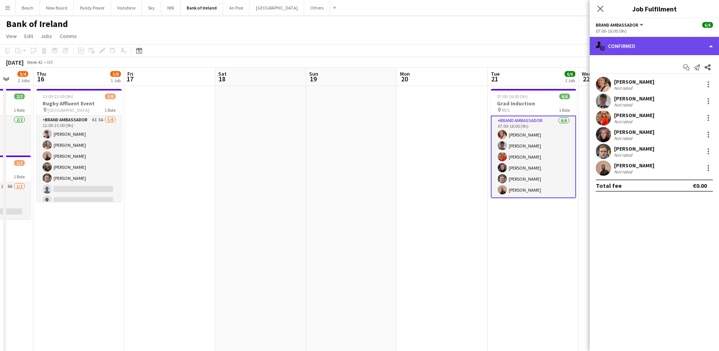
click at [663, 41] on div "single-neutral-actions-check-2 Confirmed" at bounding box center [654, 46] width 129 height 18
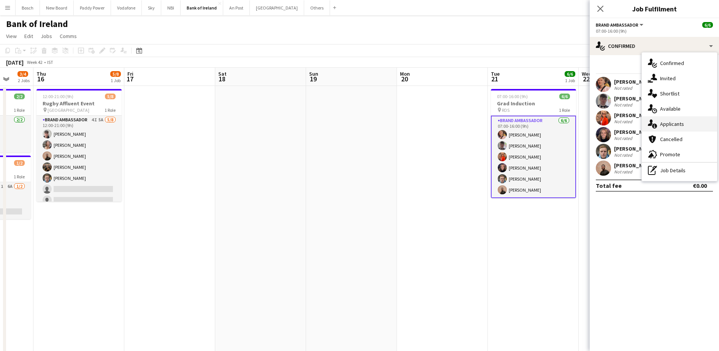
click at [677, 120] on div "single-neutral-actions-information Applicants" at bounding box center [679, 123] width 75 height 15
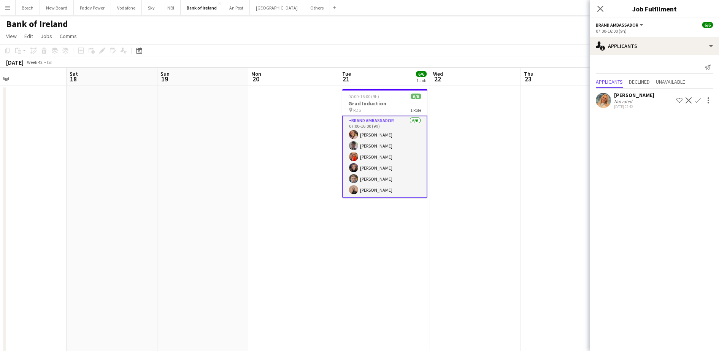
scroll to position [0, 300]
click at [349, 154] on app-user-avatar at bounding box center [351, 156] width 9 height 9
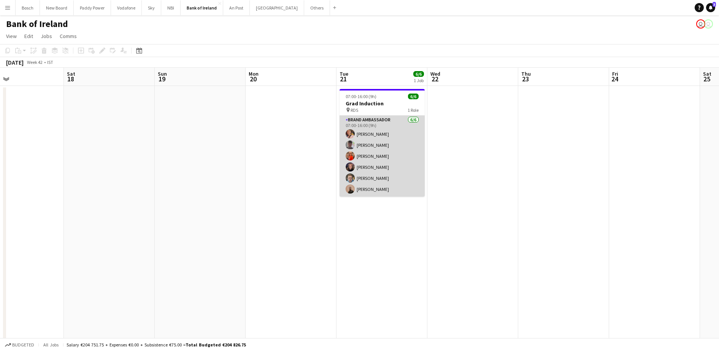
click at [349, 154] on app-user-avatar at bounding box center [350, 155] width 9 height 9
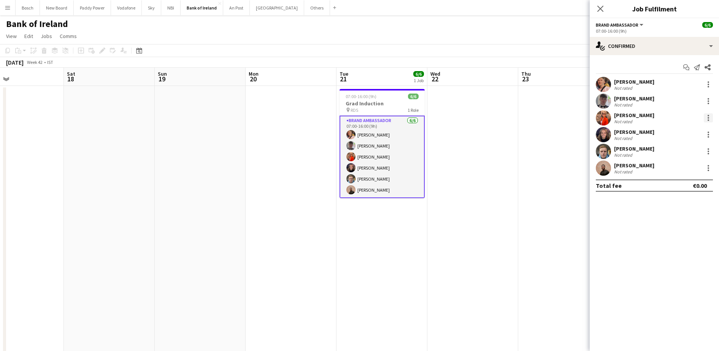
click at [708, 115] on div at bounding box center [709, 116] width 2 height 2
click at [670, 203] on span "Remove" at bounding box center [671, 205] width 23 height 6
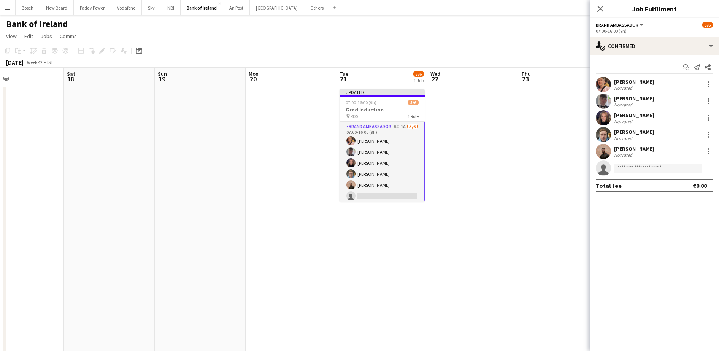
click at [558, 59] on div "[DATE] Week 42 • IST Publish 1 job Revert 1 job" at bounding box center [359, 62] width 719 height 11
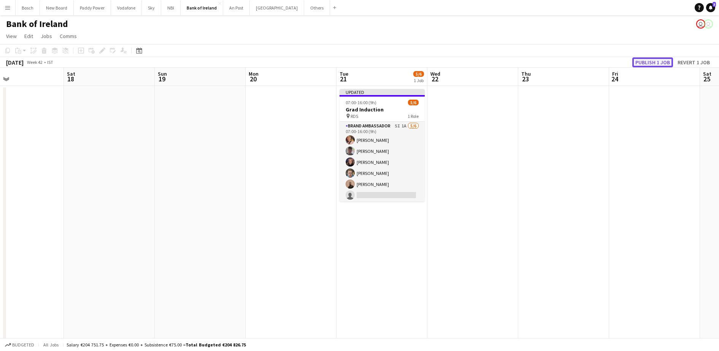
click at [660, 62] on button "Publish 1 job" at bounding box center [653, 62] width 41 height 10
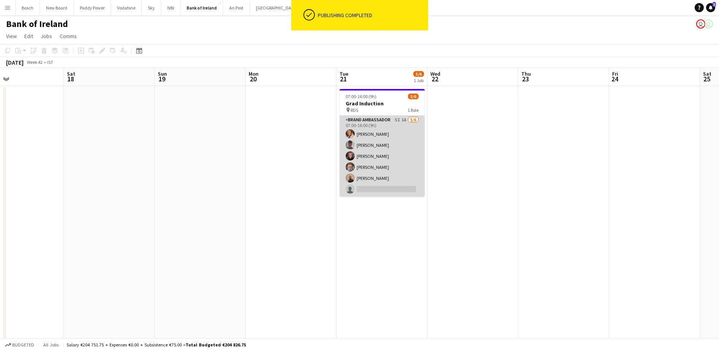
click at [374, 144] on app-card-role "Brand Ambassador 5I 1A [DATE] 07:00-16:00 (9h) [PERSON_NAME] [PERSON_NAME] [PER…" at bounding box center [382, 156] width 85 height 81
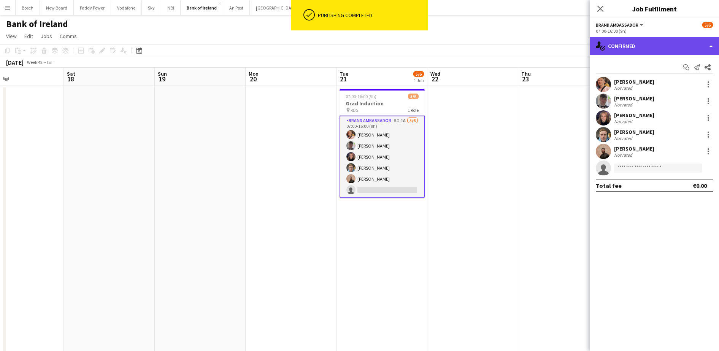
click at [661, 48] on div "single-neutral-actions-check-2 Confirmed" at bounding box center [654, 46] width 129 height 18
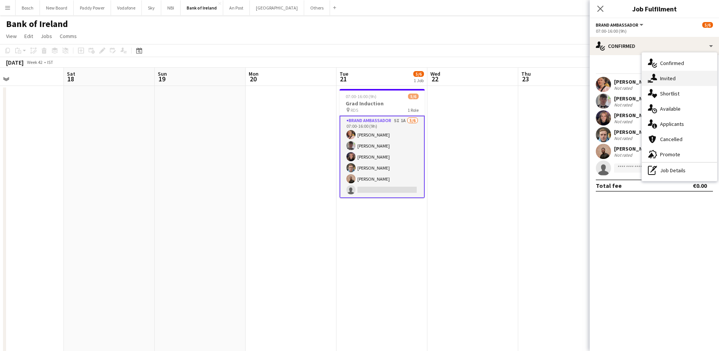
click at [672, 79] on span "Invited" at bounding box center [668, 78] width 16 height 7
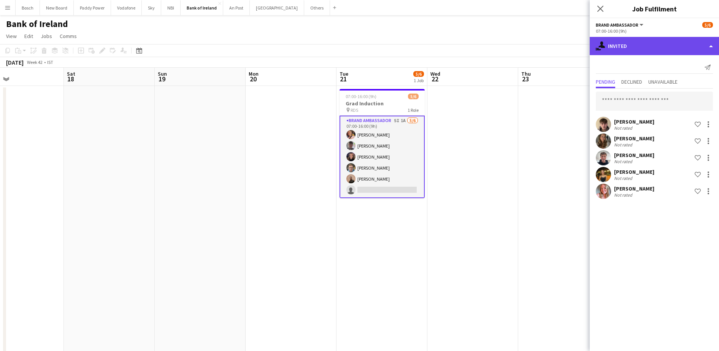
click at [656, 50] on div "single-neutral-actions-share-1 Invited" at bounding box center [654, 46] width 129 height 18
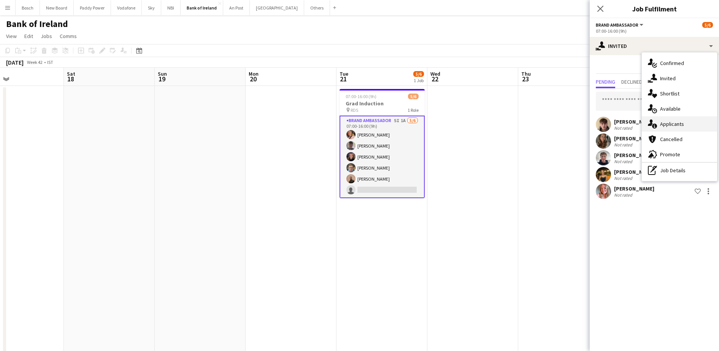
click at [671, 126] on span "Applicants" at bounding box center [672, 124] width 24 height 7
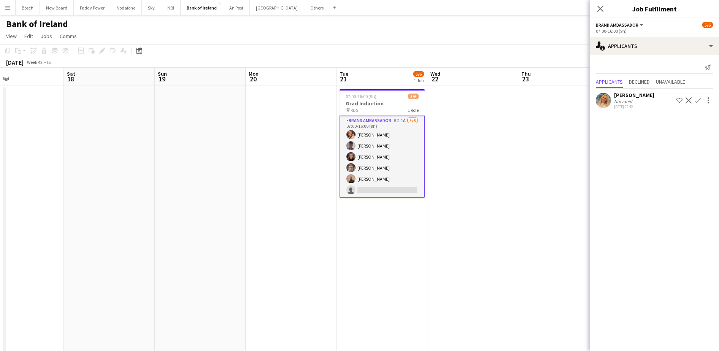
click at [698, 103] on app-icon "Confirm" at bounding box center [698, 100] width 6 height 6
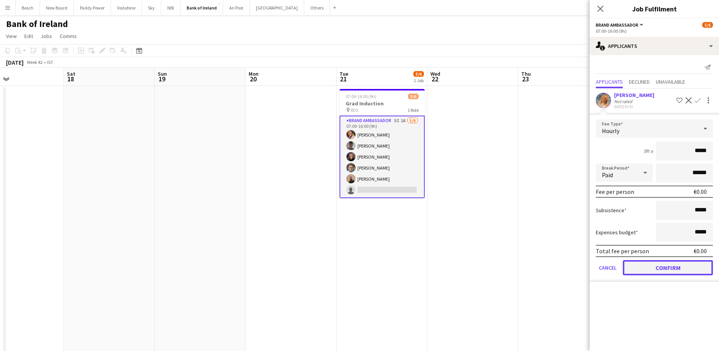
click at [656, 272] on button "Confirm" at bounding box center [668, 267] width 90 height 15
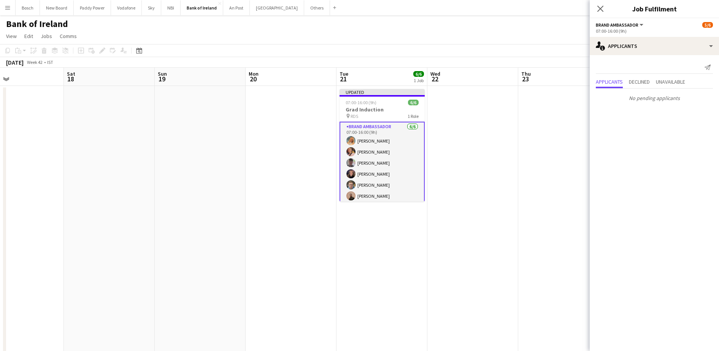
click at [509, 73] on app-board-header-date "Wed 22" at bounding box center [473, 77] width 91 height 18
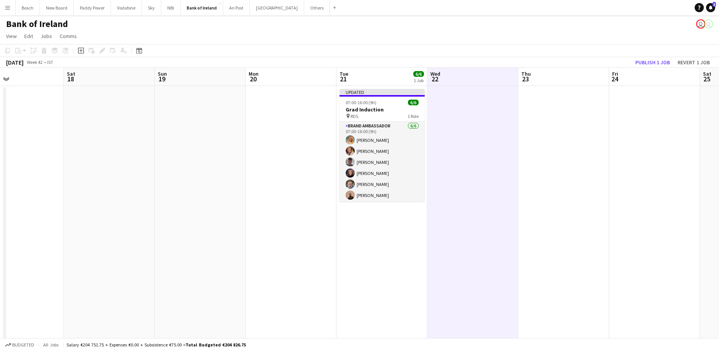
click at [653, 54] on app-toolbar "Copy Paste Paste Ctrl+V Paste with crew Ctrl+Shift+V Paste linked Job [GEOGRAPH…" at bounding box center [359, 50] width 719 height 13
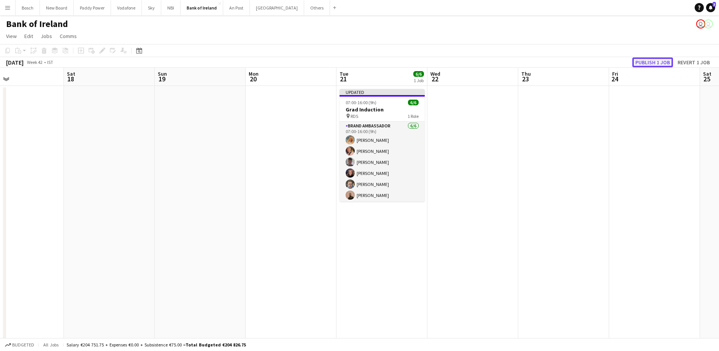
click at [651, 62] on button "Publish 1 job" at bounding box center [653, 62] width 41 height 10
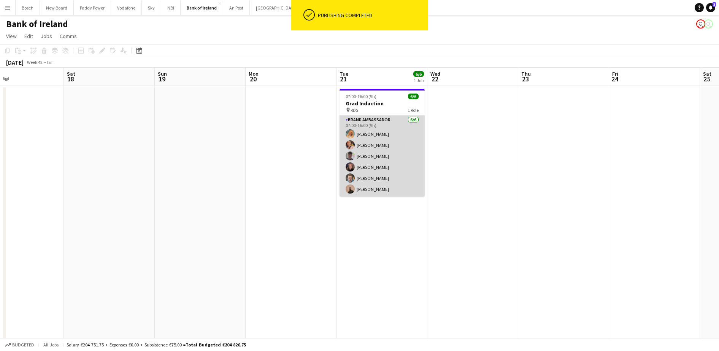
click at [391, 161] on app-card-role "Brand Ambassador [DATE] 07:00-16:00 (9h) [PERSON_NAME] [PERSON_NAME] [PERSON_NA…" at bounding box center [382, 156] width 85 height 81
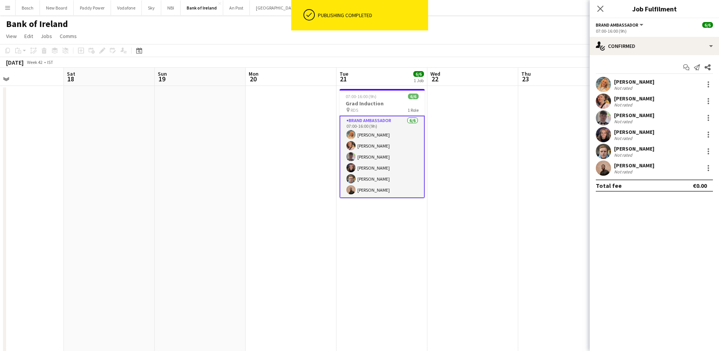
click at [622, 81] on div "[PERSON_NAME]" at bounding box center [634, 81] width 40 height 7
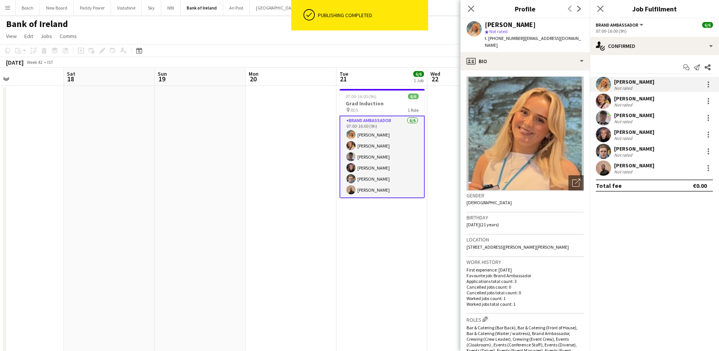
click at [407, 256] on app-date-cell "07:00-16:00 (9h) 6/6 Grad Induction pin RDS 1 Role Brand Ambassador [DATE] 07:0…" at bounding box center [382, 283] width 91 height 395
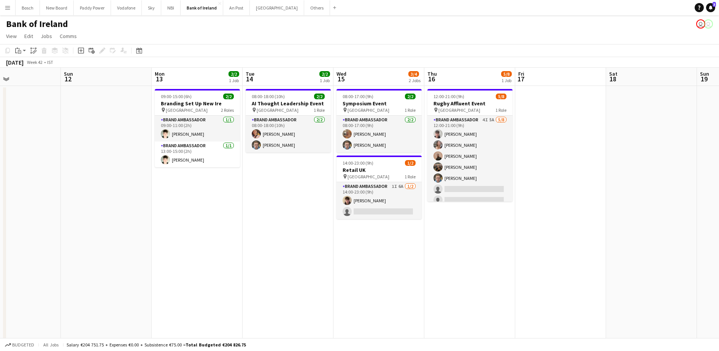
scroll to position [0, 212]
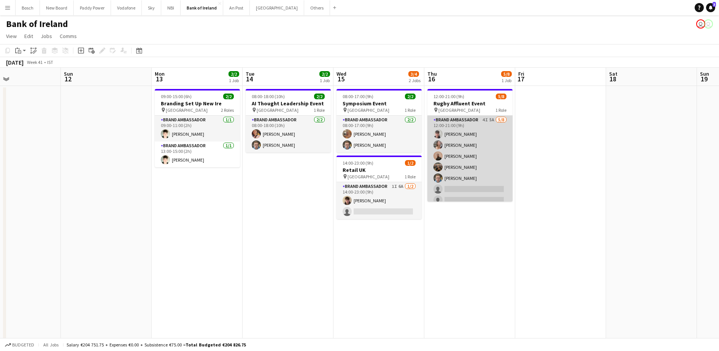
click at [475, 184] on app-card-role "Brand Ambassador 4I 5A [DATE] 12:00-21:00 (9h) [PERSON_NAME] [PERSON_NAME] [PER…" at bounding box center [470, 167] width 85 height 103
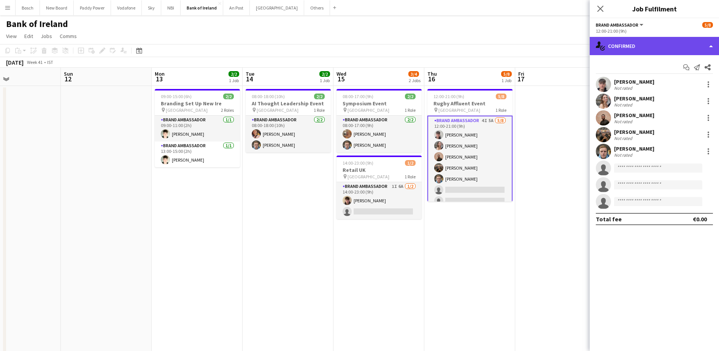
click at [661, 43] on div "single-neutral-actions-check-2 Confirmed" at bounding box center [654, 46] width 129 height 18
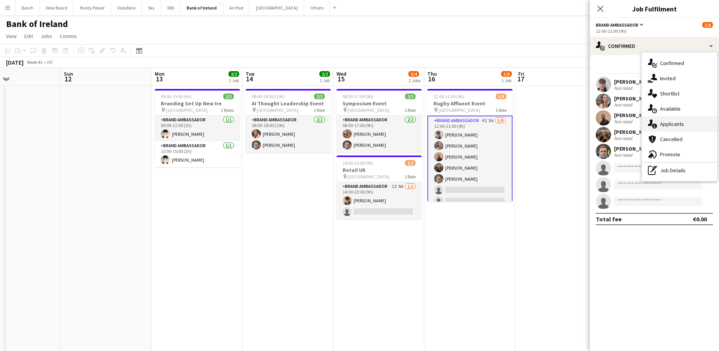
click at [669, 123] on span "Applicants" at bounding box center [672, 124] width 24 height 7
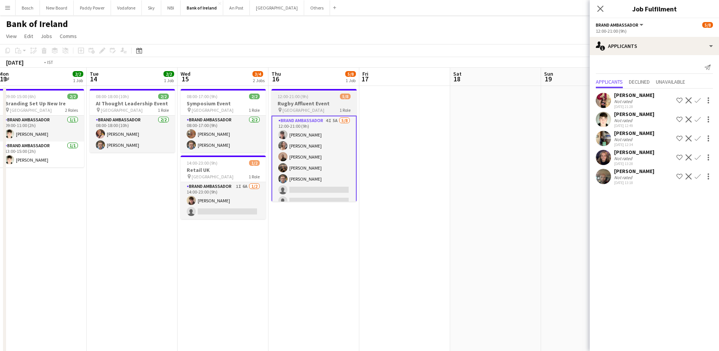
scroll to position [0, 158]
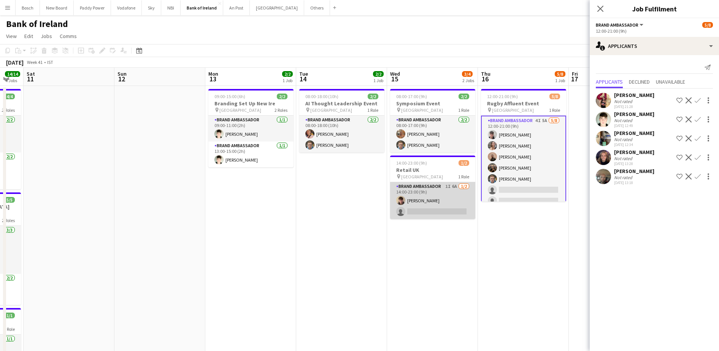
click at [426, 200] on app-card-role "Brand Ambassador 1I 6A [DATE] 14:00-23:00 (9h) [PERSON_NAME] single-neutral-act…" at bounding box center [432, 200] width 85 height 37
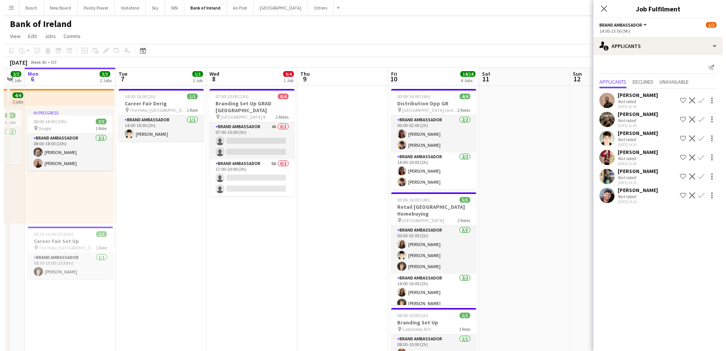
scroll to position [0, 200]
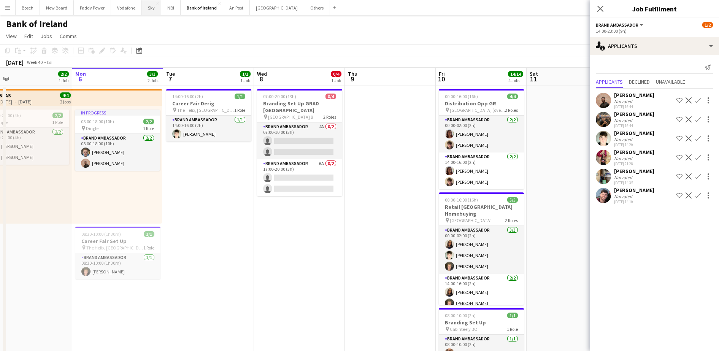
click at [156, 12] on button "Sky Close" at bounding box center [151, 7] width 19 height 15
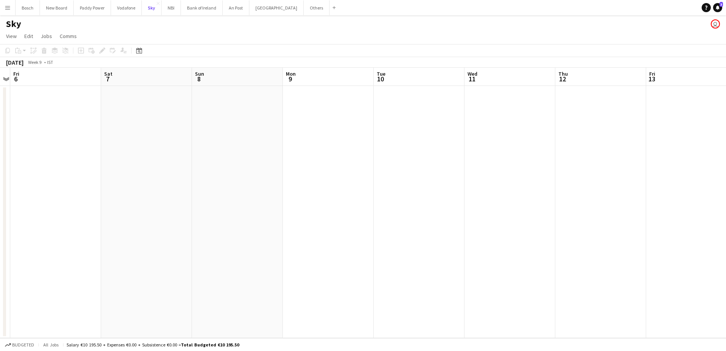
scroll to position [0, 222]
click at [167, 15] on div "Sky user" at bounding box center [363, 22] width 726 height 14
click at [171, 12] on button "NBI Close" at bounding box center [171, 7] width 19 height 15
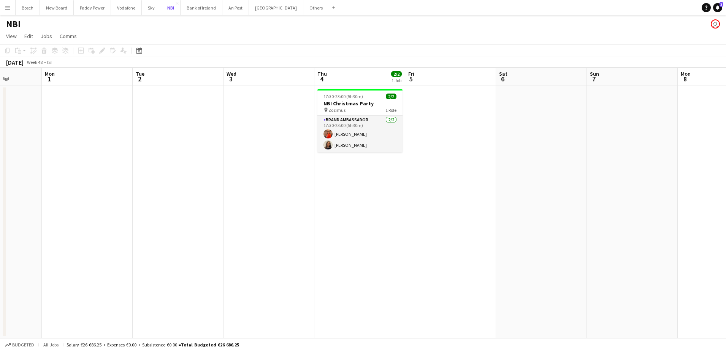
scroll to position [0, 231]
click at [384, 137] on app-card-role "Brand Ambassador [DATE] 17:30-23:00 (5h30m) [PERSON_NAME] [PERSON_NAME]" at bounding box center [359, 134] width 85 height 37
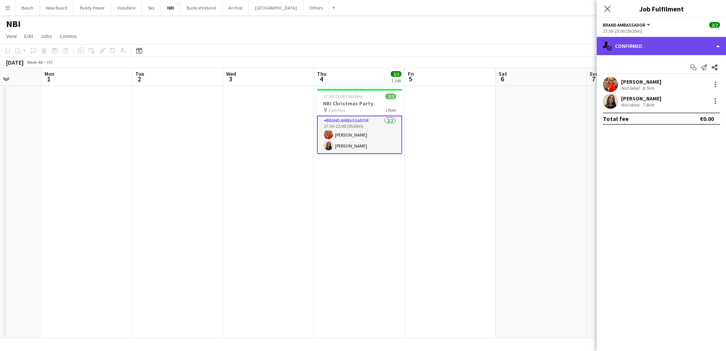
click at [640, 48] on div "single-neutral-actions-check-2 Confirmed" at bounding box center [661, 46] width 129 height 18
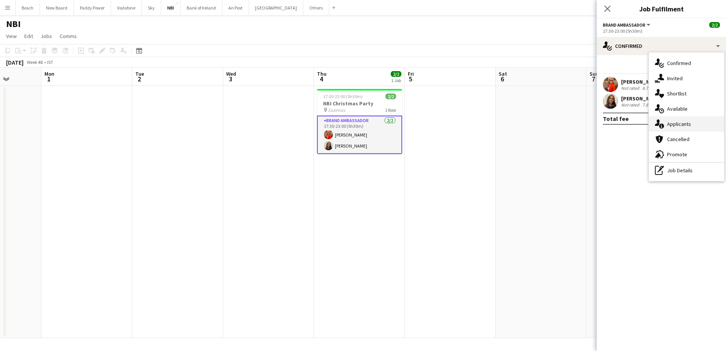
click at [680, 125] on span "Applicants" at bounding box center [680, 124] width 24 height 7
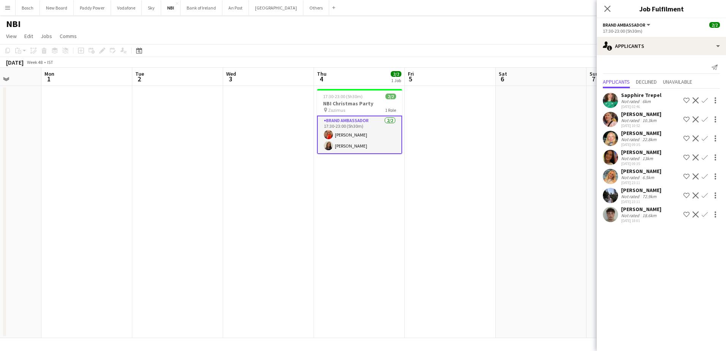
click at [509, 47] on app-toolbar "Copy Paste Paste Ctrl+V Paste with crew Ctrl+Shift+V Paste linked Job [GEOGRAPH…" at bounding box center [363, 50] width 726 height 13
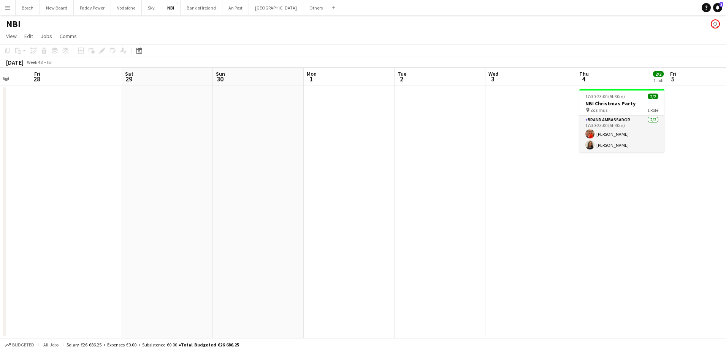
scroll to position [0, 241]
click at [645, 145] on app-card-role "Brand Ambassador [DATE] 17:30-23:00 (5h30m) [PERSON_NAME] [PERSON_NAME]" at bounding box center [622, 134] width 85 height 37
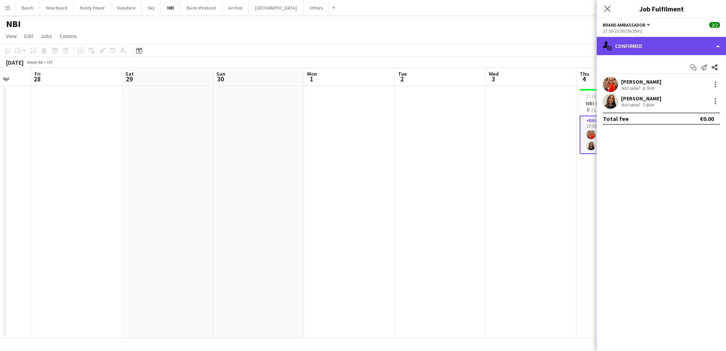
click at [645, 40] on div "single-neutral-actions-check-2 Confirmed" at bounding box center [661, 46] width 129 height 18
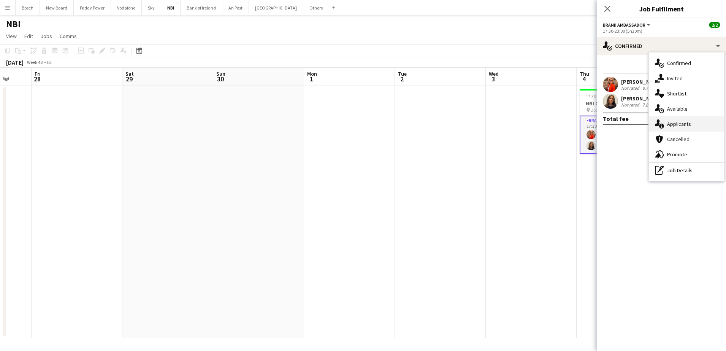
click at [683, 121] on span "Applicants" at bounding box center [680, 124] width 24 height 7
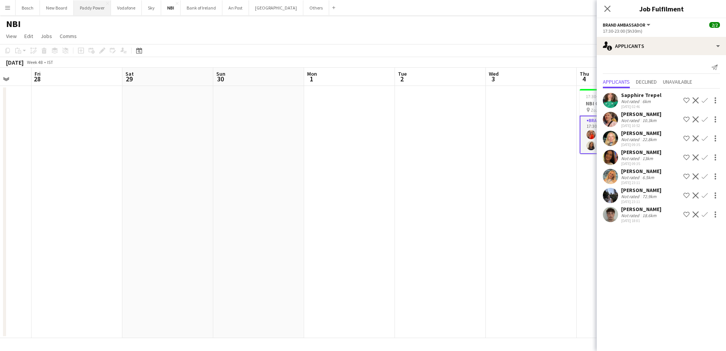
click at [85, 5] on button "Paddy Power Close" at bounding box center [92, 7] width 37 height 15
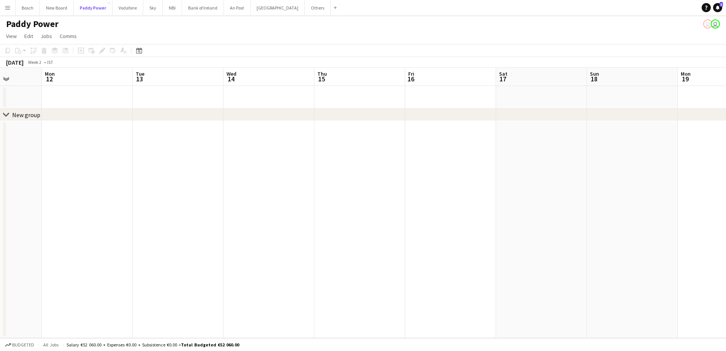
scroll to position [0, 232]
click at [205, 2] on button "Bank of Ireland Close" at bounding box center [203, 7] width 42 height 15
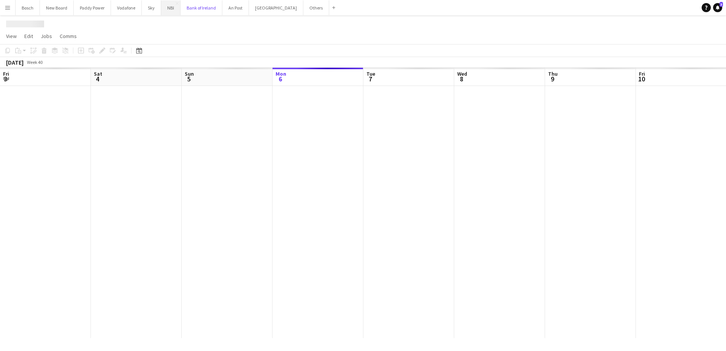
scroll to position [0, 182]
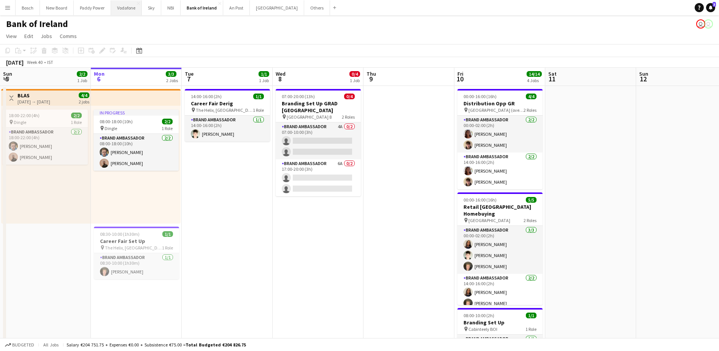
click at [130, 7] on button "Vodafone Close" at bounding box center [126, 7] width 31 height 15
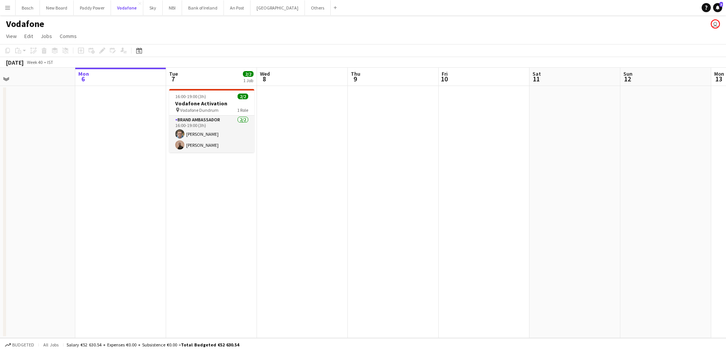
scroll to position [0, 202]
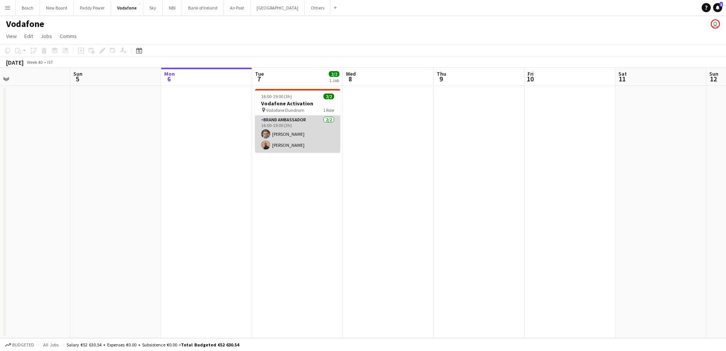
click at [301, 129] on app-card-role "Brand Ambassador [DATE] 16:00-19:00 (3h) [PERSON_NAME] [PERSON_NAME]" at bounding box center [297, 134] width 85 height 37
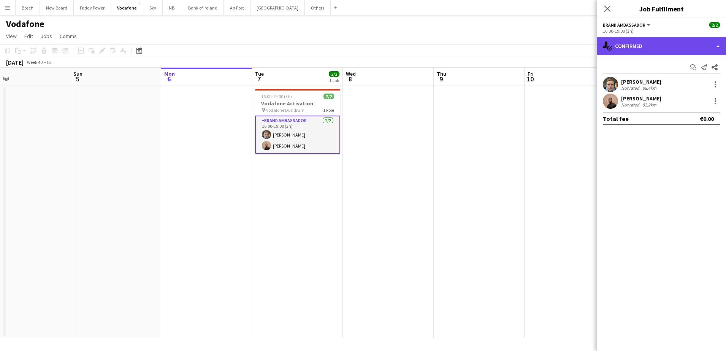
click at [623, 51] on div "single-neutral-actions-check-2 Confirmed" at bounding box center [661, 46] width 129 height 18
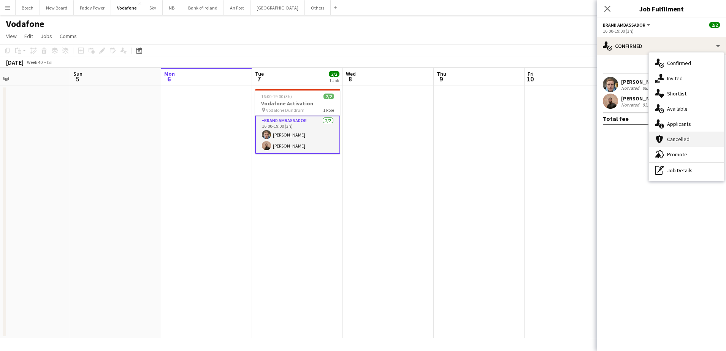
click at [673, 132] on div "cancellation Cancelled" at bounding box center [686, 139] width 75 height 15
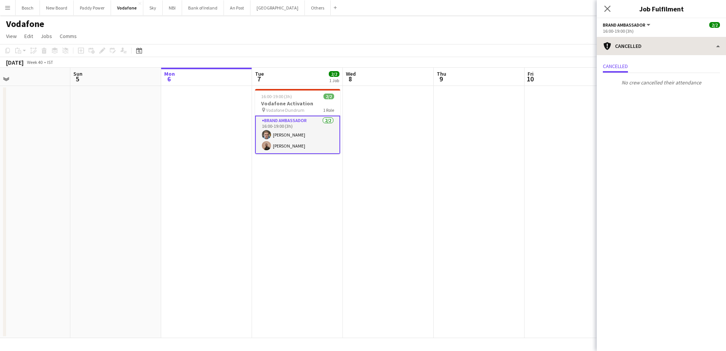
drag, startPoint x: 673, startPoint y: 132, endPoint x: 662, endPoint y: 44, distance: 89.3
click at [662, 44] on div "cancellation Cancelled single-neutral-actions-check-2 Confirmed single-neutral-…" at bounding box center [661, 194] width 129 height 314
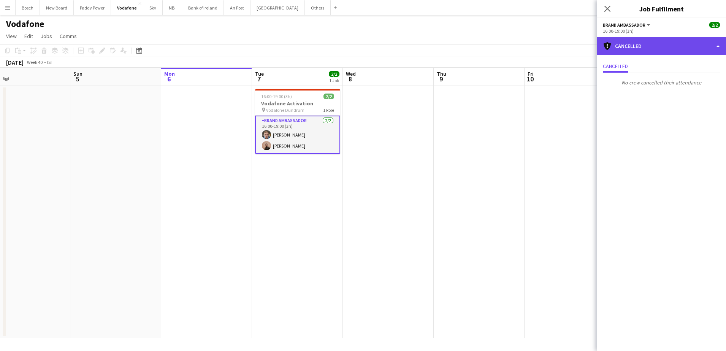
click at [662, 44] on div "cancellation Cancelled" at bounding box center [661, 46] width 129 height 18
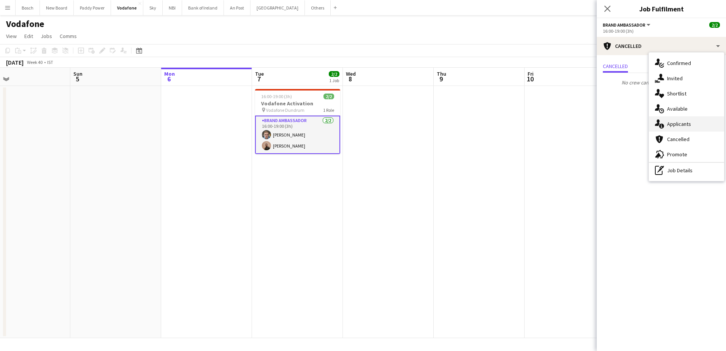
click at [671, 124] on span "Applicants" at bounding box center [680, 124] width 24 height 7
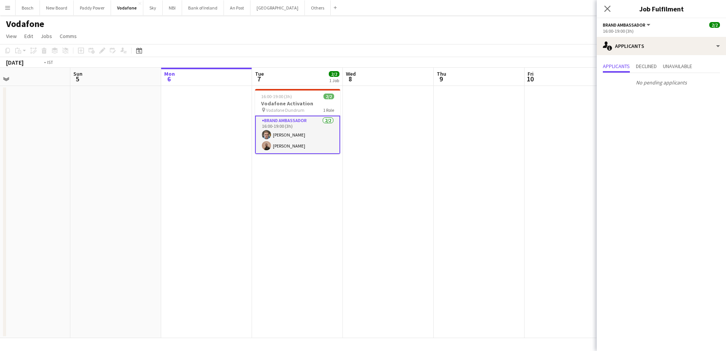
scroll to position [0, 260]
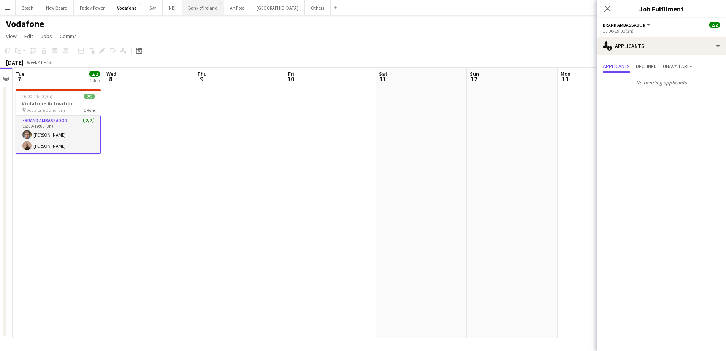
click at [192, 5] on button "Bank of Ireland Close" at bounding box center [203, 7] width 42 height 15
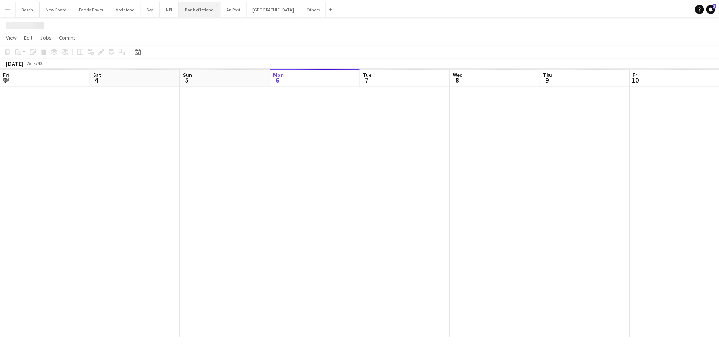
scroll to position [0, 182]
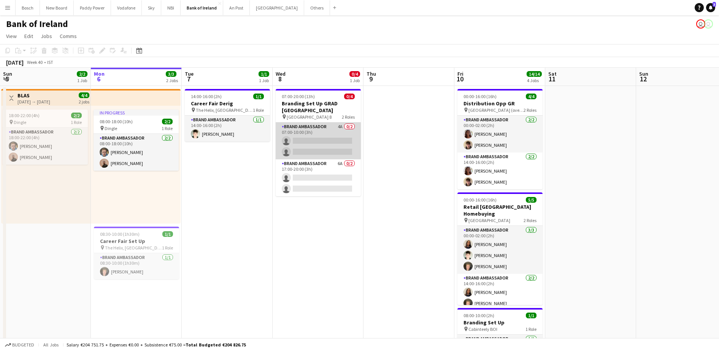
click at [328, 134] on app-card-role "Brand Ambassador 4A 0/2 07:00-10:00 (3h) single-neutral-actions single-neutral-…" at bounding box center [318, 140] width 85 height 37
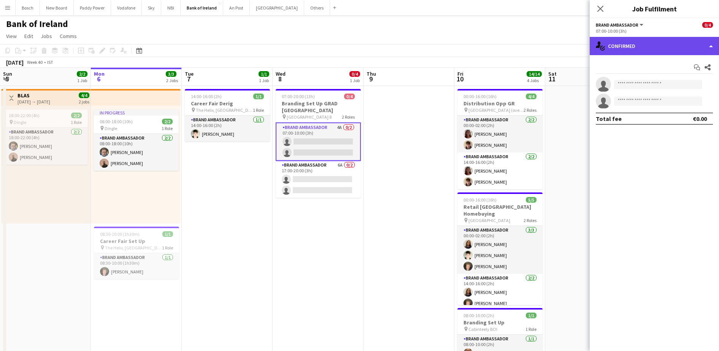
click at [621, 49] on div "single-neutral-actions-check-2 Confirmed" at bounding box center [654, 46] width 129 height 18
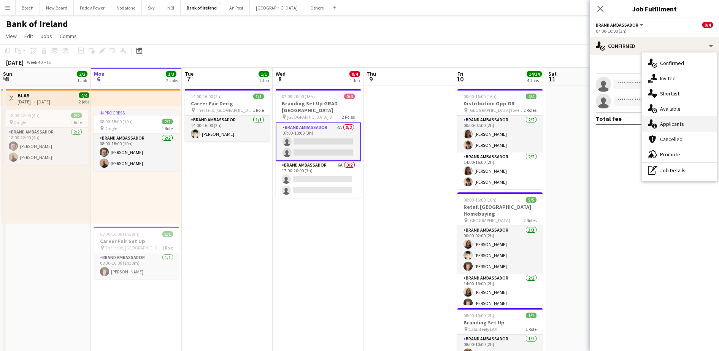
click at [670, 128] on div "single-neutral-actions-information Applicants" at bounding box center [679, 123] width 75 height 15
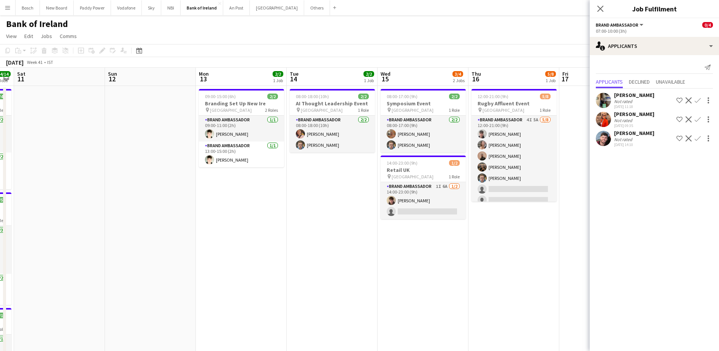
scroll to position [0, 251]
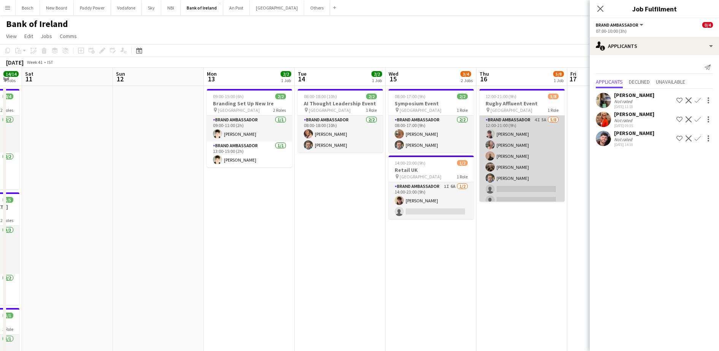
click at [536, 183] on app-card-role "Brand Ambassador 4I 5A [DATE] 12:00-21:00 (9h) [PERSON_NAME] [PERSON_NAME] [PER…" at bounding box center [522, 167] width 85 height 103
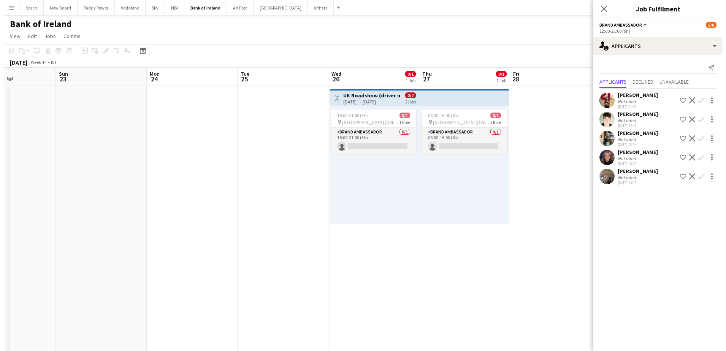
scroll to position [0, 248]
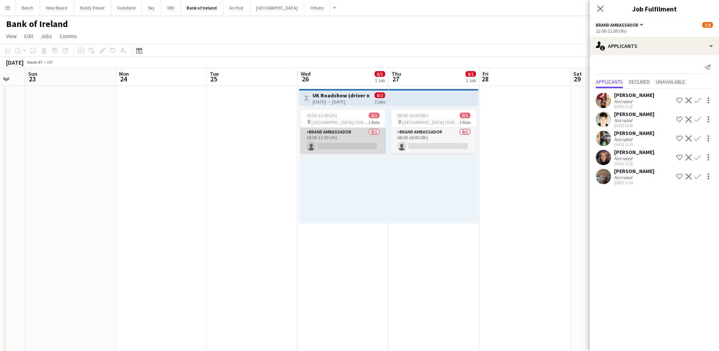
click at [350, 141] on app-card-role "Brand Ambassador 0/1 18:00-21:00 (3h) single-neutral-actions" at bounding box center [342, 141] width 85 height 26
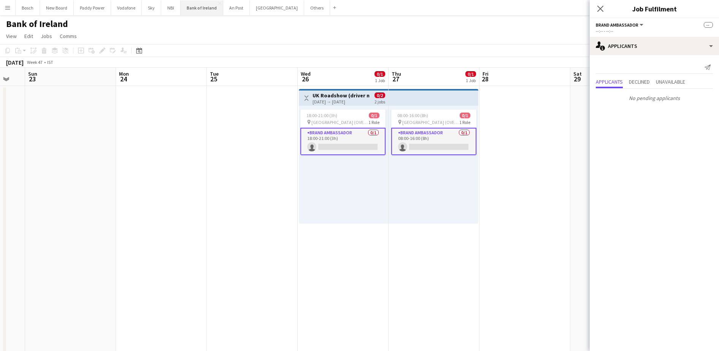
click at [202, 12] on button "Bank of Ireland Close" at bounding box center [202, 7] width 43 height 15
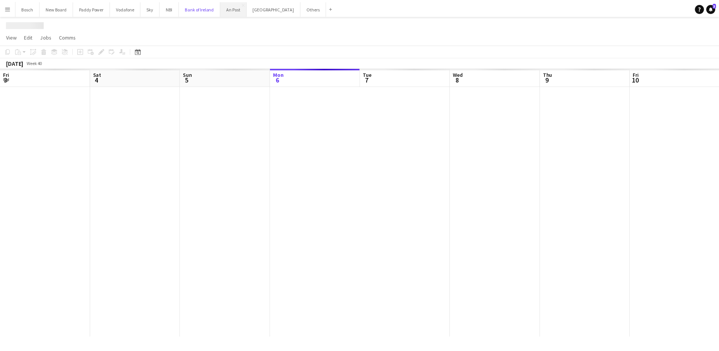
scroll to position [0, 182]
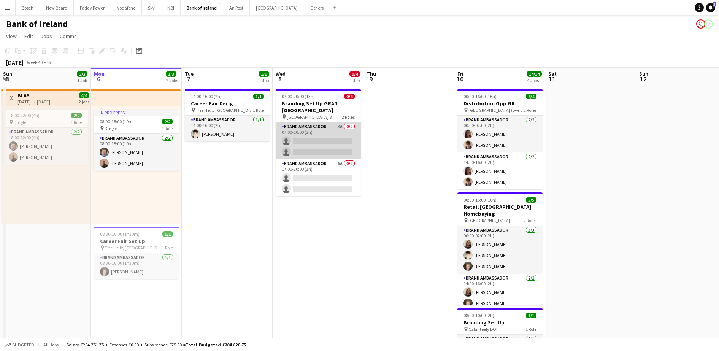
click at [305, 139] on app-card-role "Brand Ambassador 4A 0/2 07:00-10:00 (3h) single-neutral-actions single-neutral-…" at bounding box center [318, 140] width 85 height 37
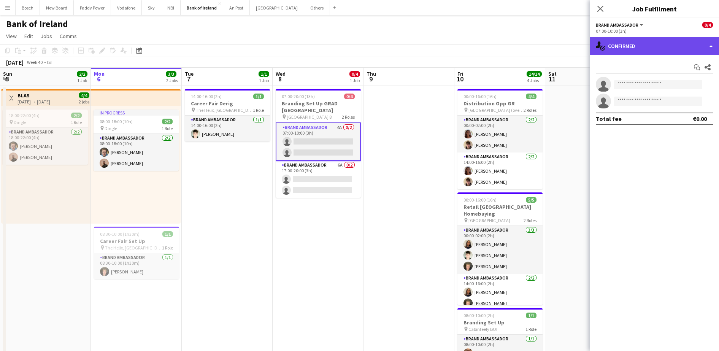
click at [634, 41] on div "single-neutral-actions-check-2 Confirmed" at bounding box center [654, 46] width 129 height 18
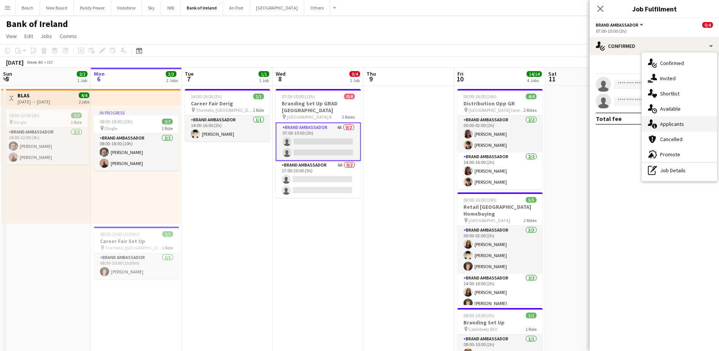
click at [678, 122] on span "Applicants" at bounding box center [672, 124] width 24 height 7
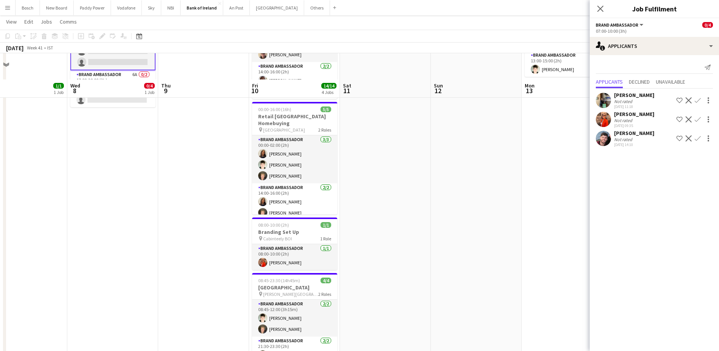
scroll to position [118, 0]
